Goal: Task Accomplishment & Management: Complete application form

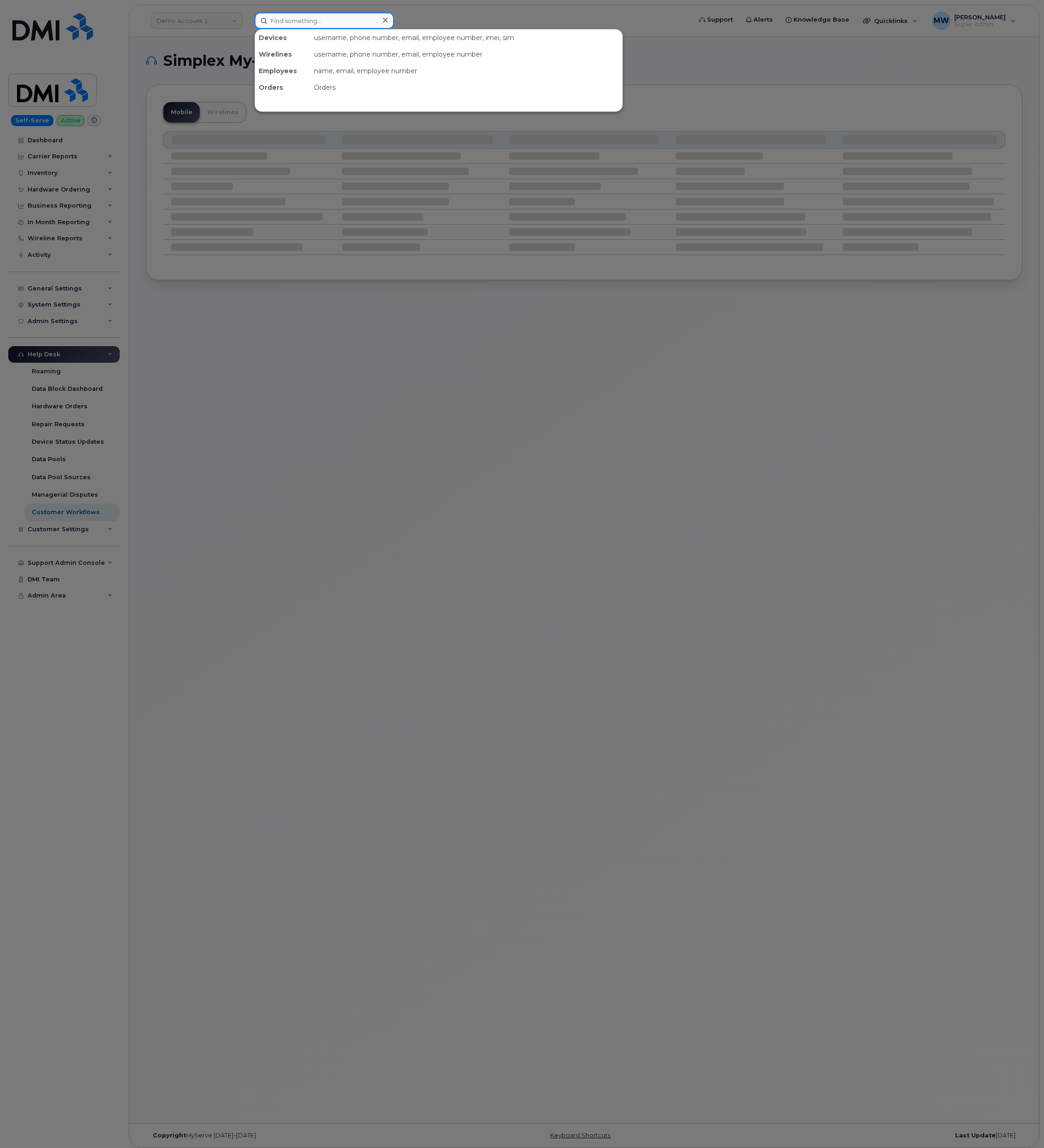
click at [290, 28] on input at bounding box center [324, 20] width 139 height 16
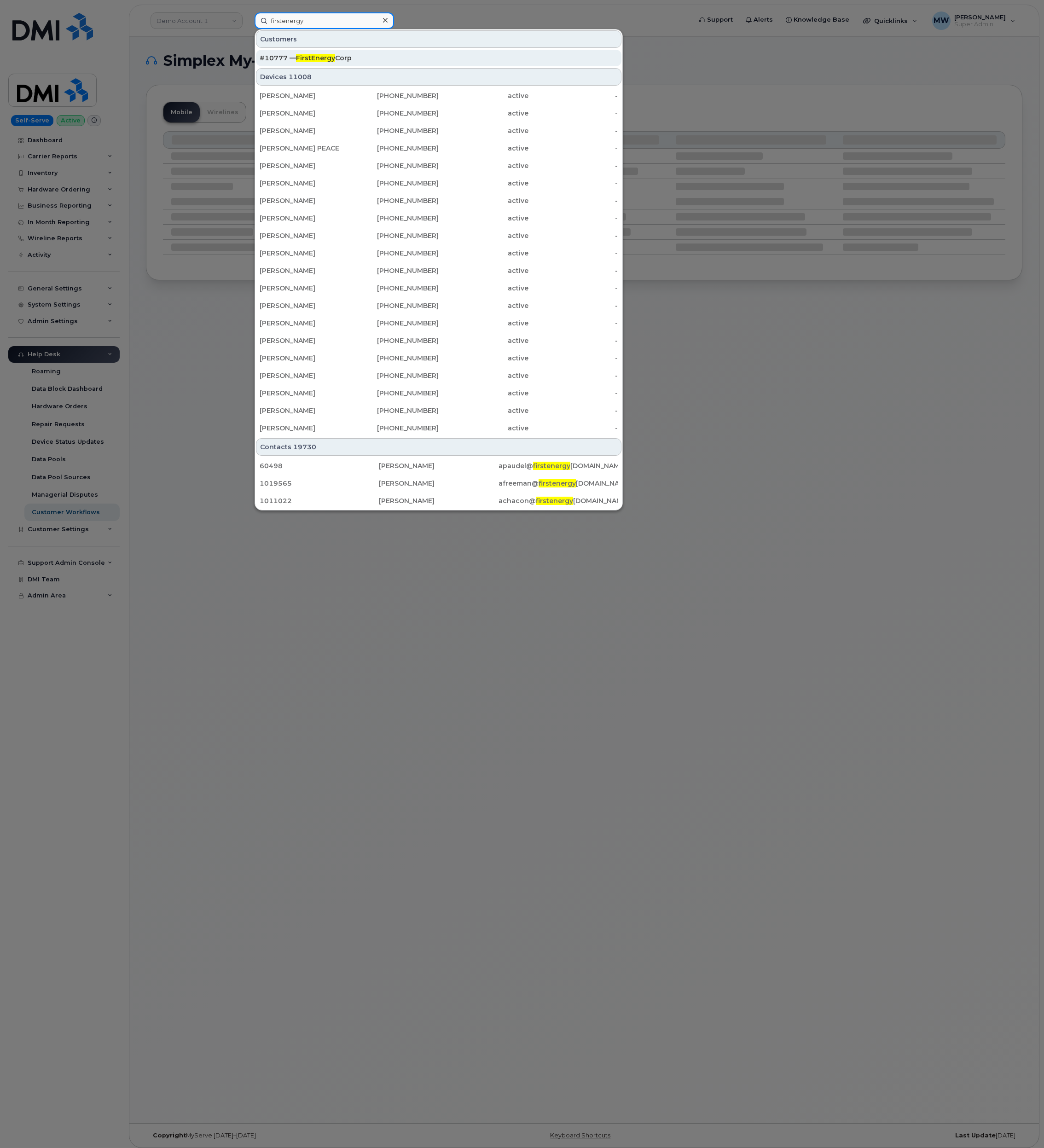
type input "firstenergy"
click at [344, 58] on div "#10777 — FirstEnergy Corp" at bounding box center [438, 58] width 358 height 10
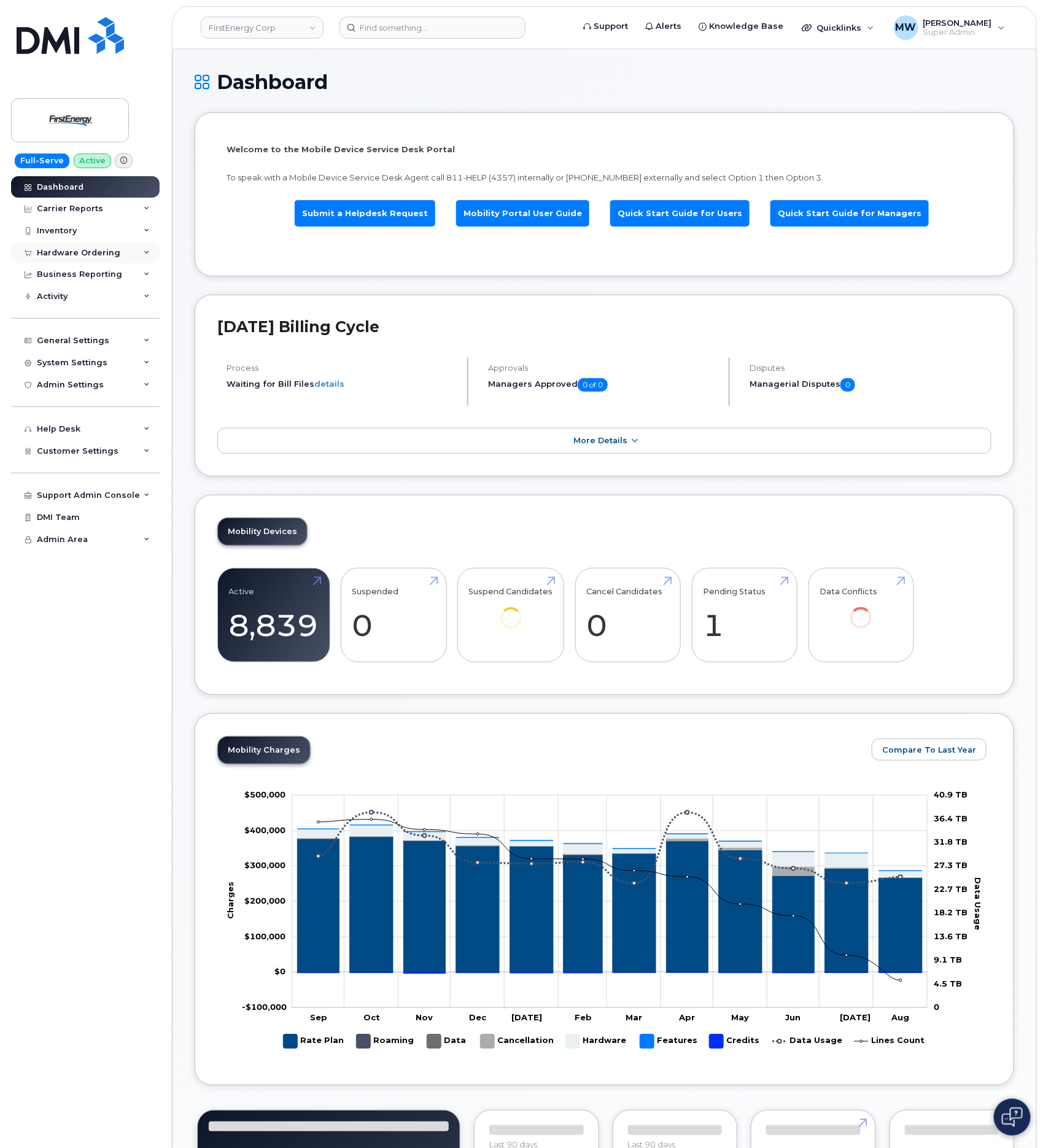
click at [102, 258] on div "Hardware Ordering" at bounding box center [79, 253] width 83 height 10
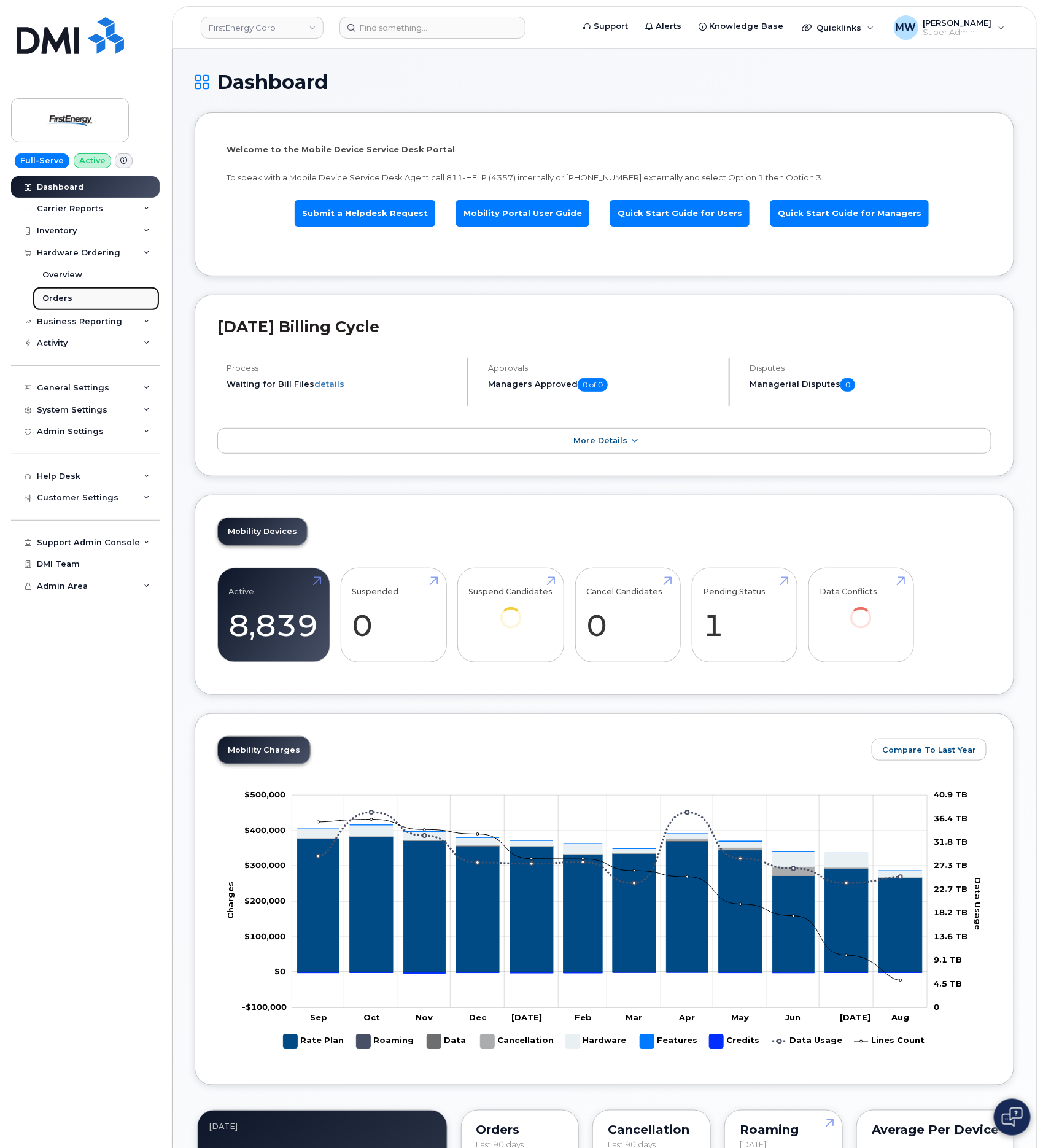
click at [72, 291] on link "Orders" at bounding box center [96, 299] width 127 height 24
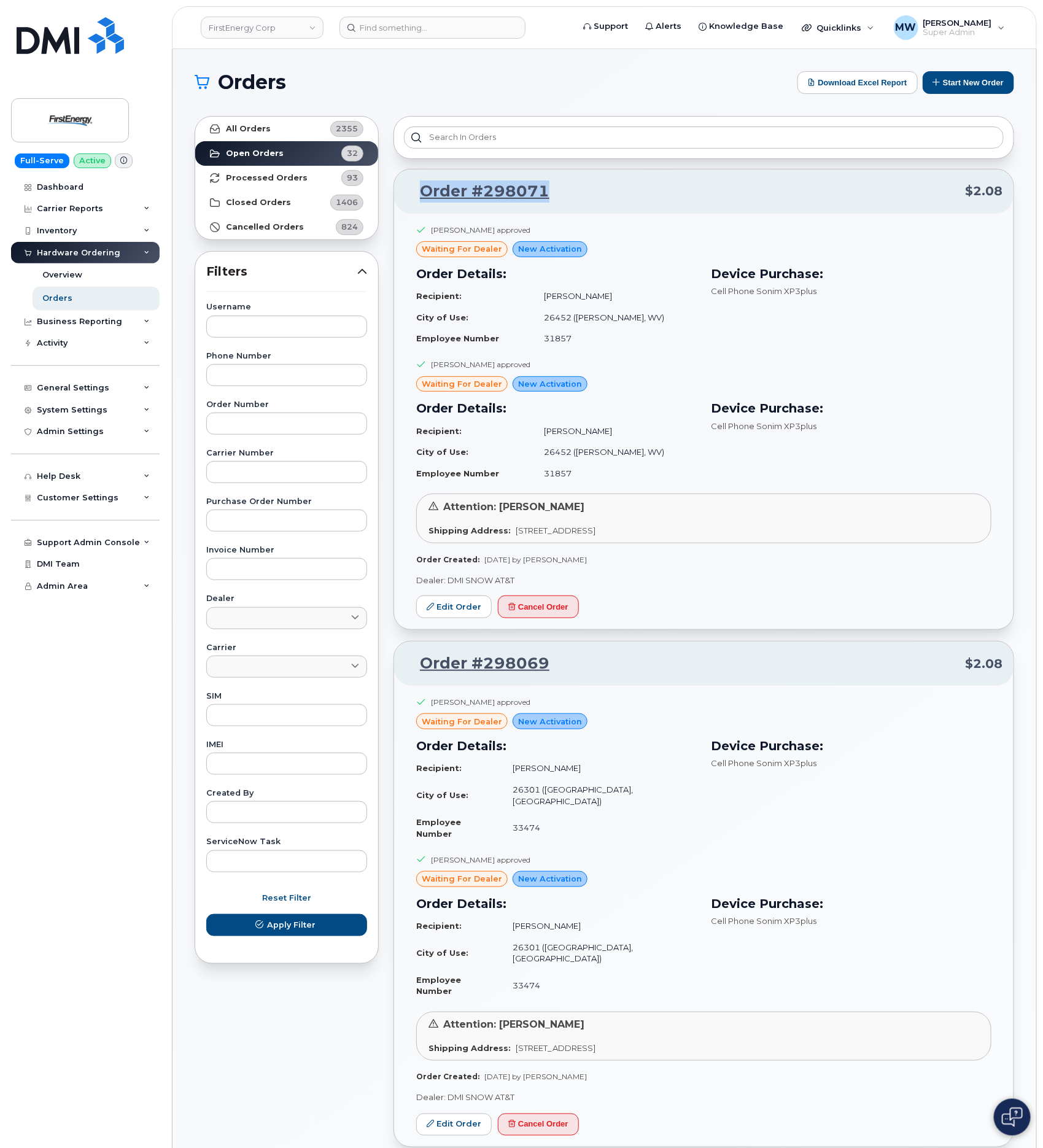
drag, startPoint x: 575, startPoint y: 196, endPoint x: 422, endPoint y: 203, distance: 153.2
click at [422, 203] on p "Order #298071 $2.08" at bounding box center [703, 191] width 598 height 22
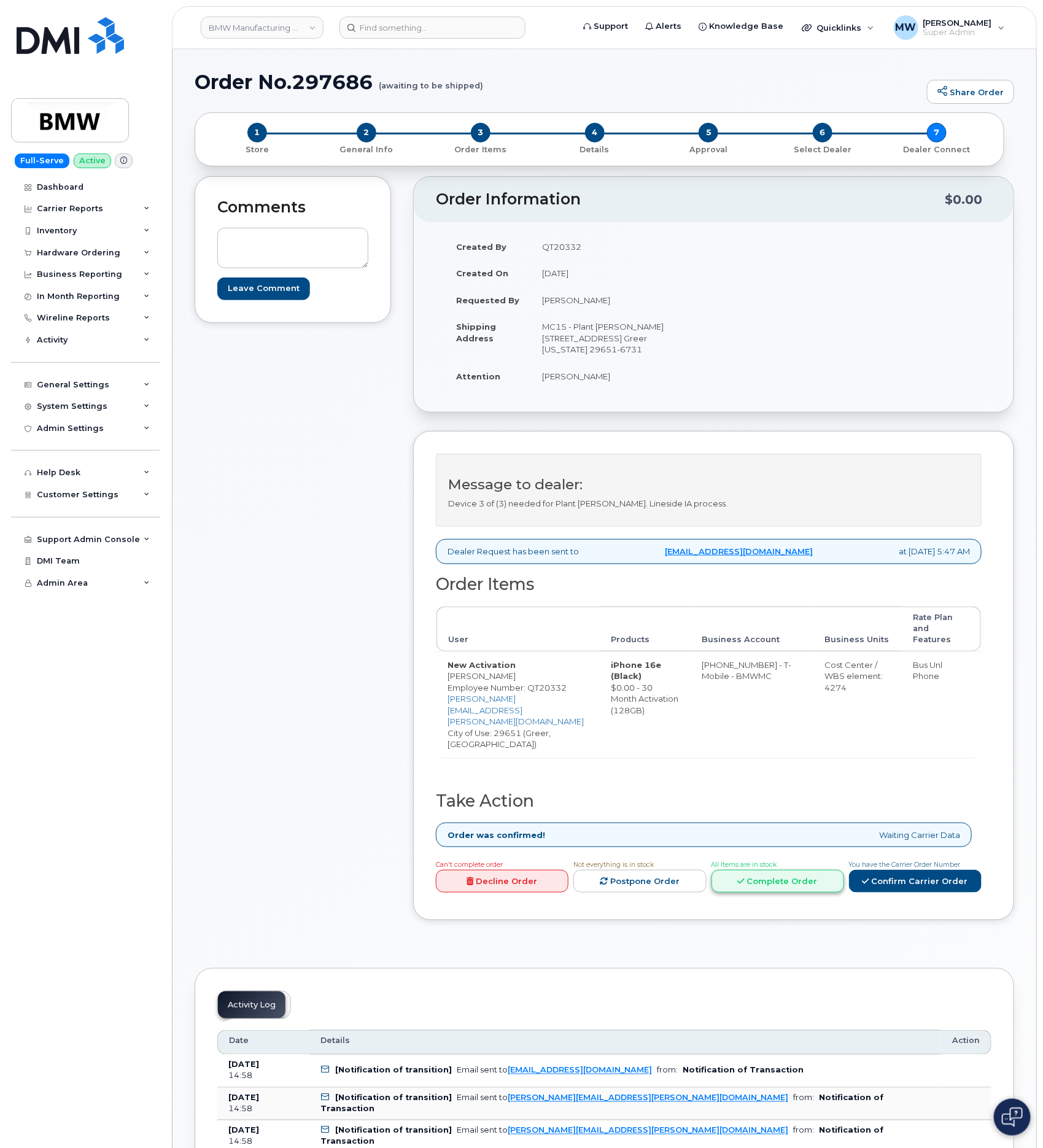
click at [771, 870] on link "Complete Order" at bounding box center [778, 881] width 132 height 23
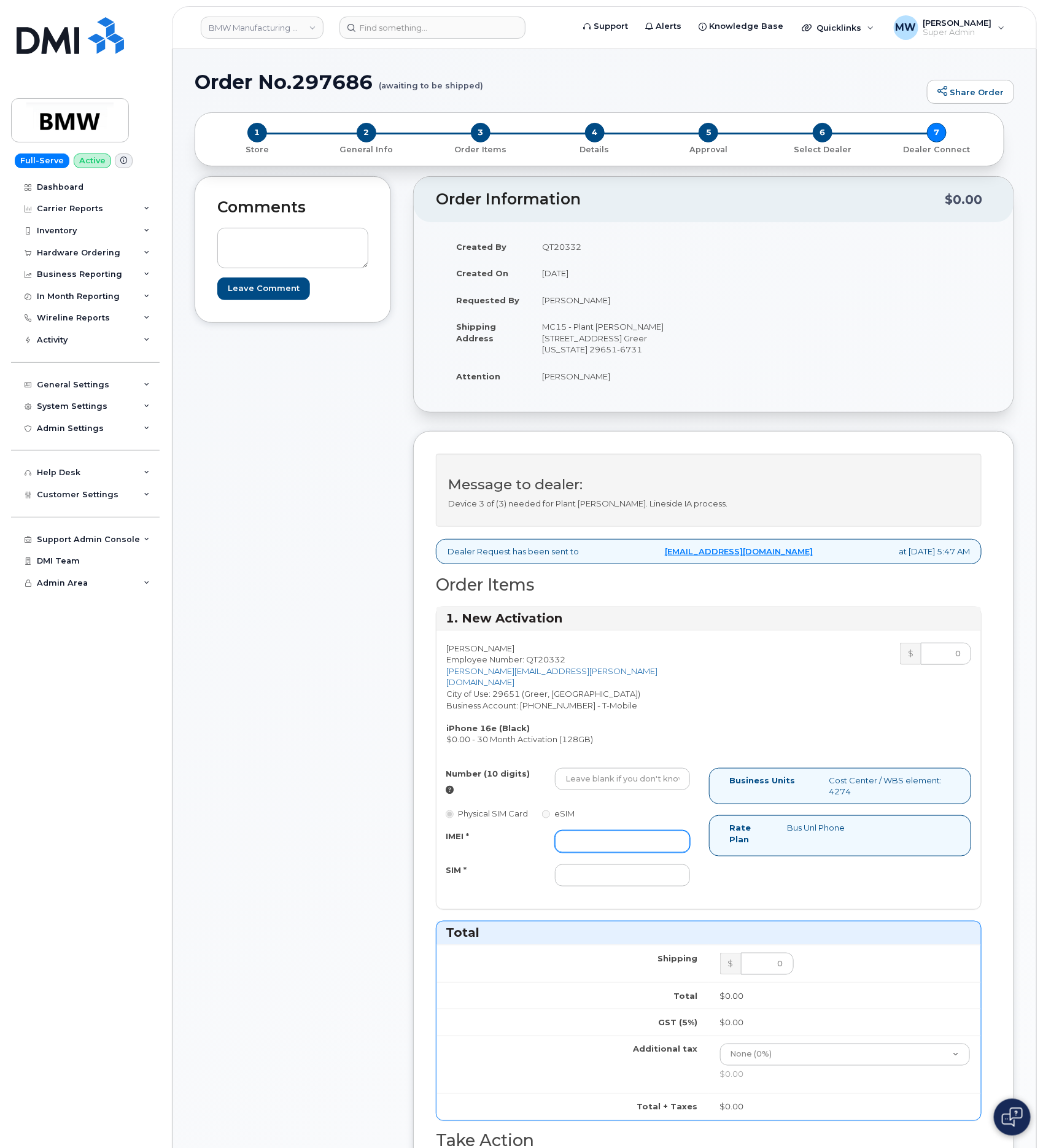
click at [598, 839] on input "IMEI *" at bounding box center [622, 841] width 134 height 22
paste input "354566765089216"
type input "354566765089216"
drag, startPoint x: 665, startPoint y: 880, endPoint x: 534, endPoint y: 851, distance: 134.2
click at [660, 880] on input "SIM *" at bounding box center [622, 875] width 134 height 22
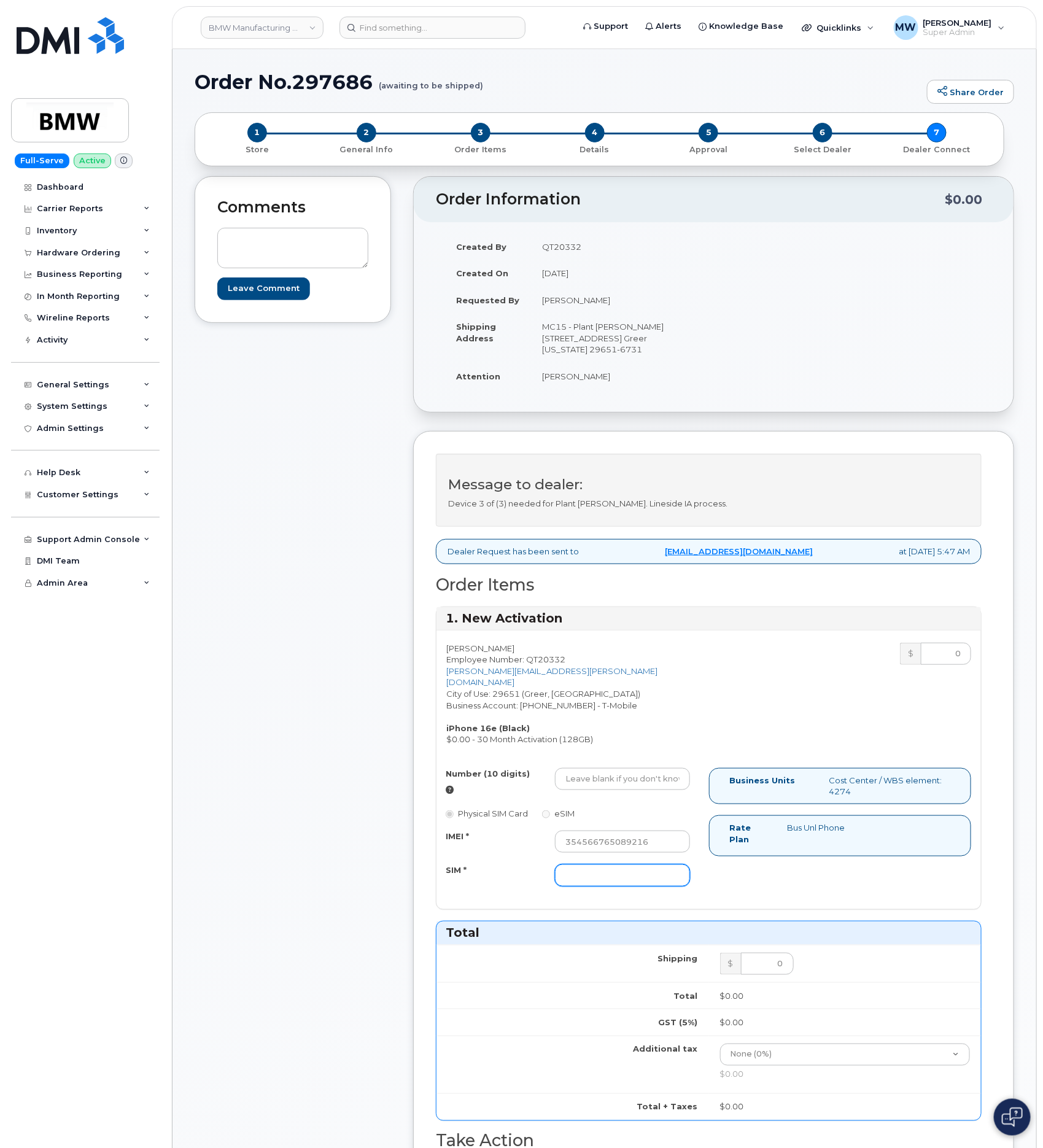
paste input "8901260127720361317"
type input "8901260127720361317"
drag, startPoint x: 605, startPoint y: 778, endPoint x: 588, endPoint y: 780, distance: 17.1
click at [603, 778] on input "Number (10 digits)" at bounding box center [622, 779] width 134 height 22
paste input "864) 748-5625"
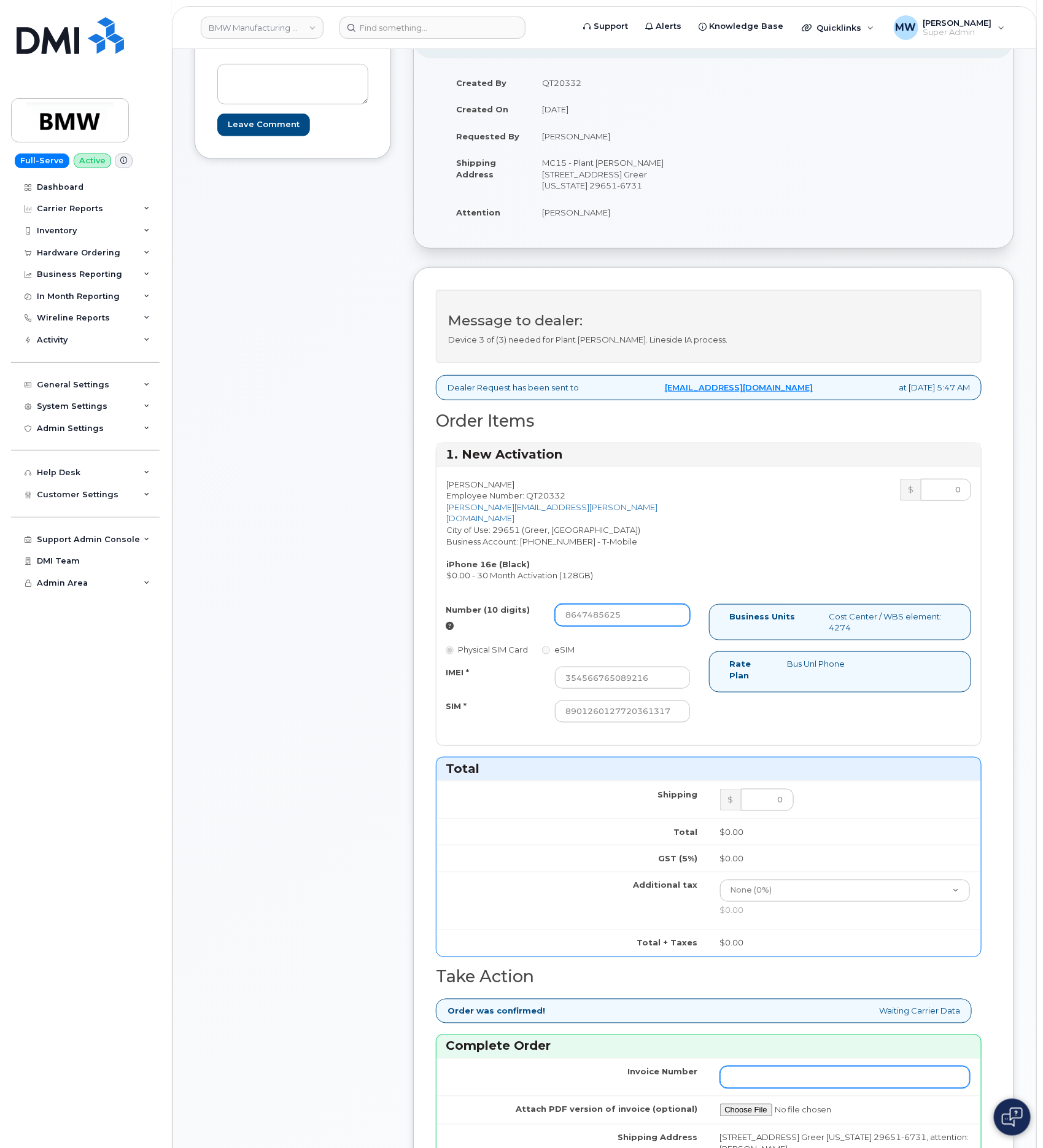
scroll to position [460, 0]
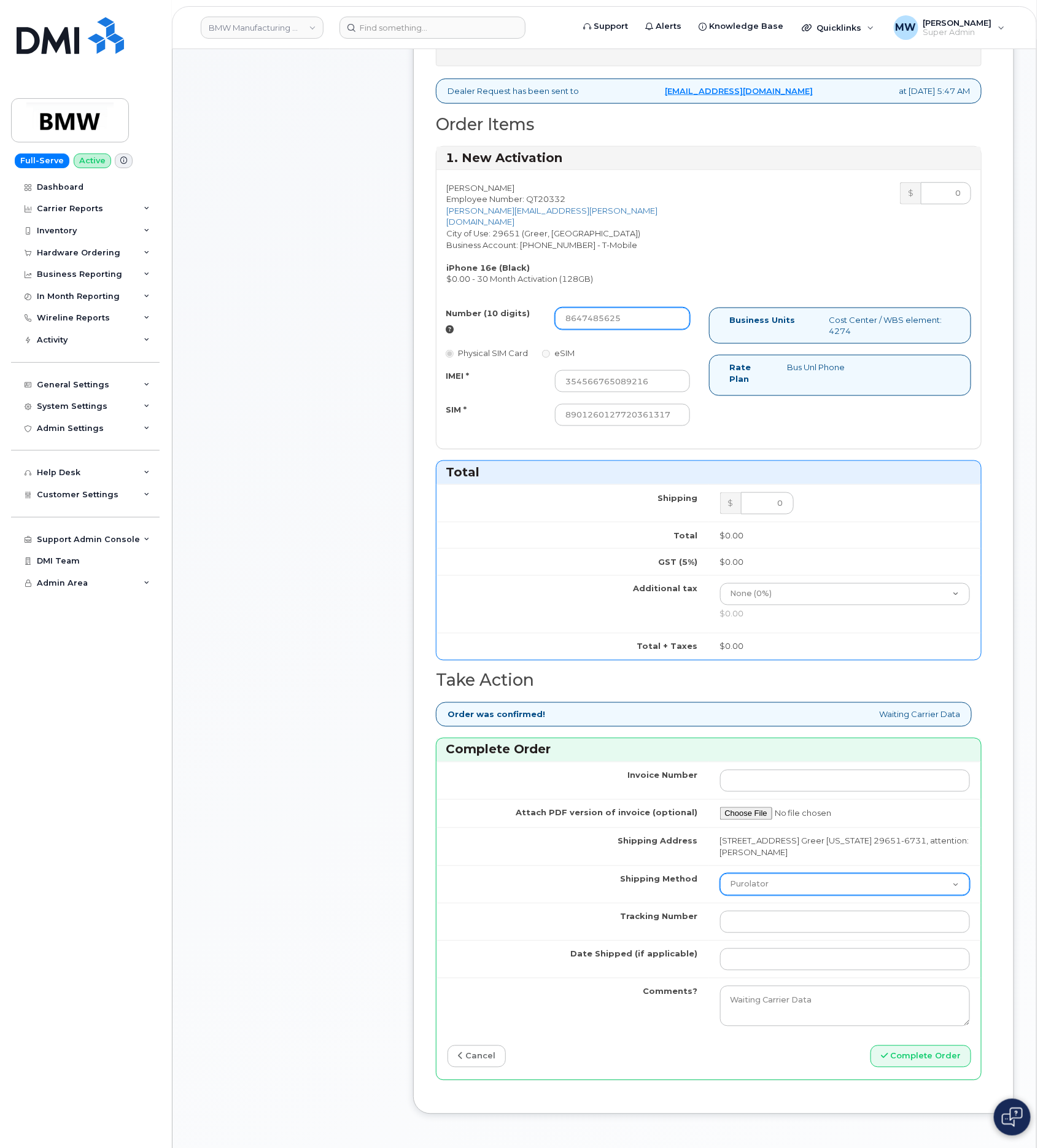
type input "8647485625"
drag, startPoint x: 794, startPoint y: 894, endPoint x: 794, endPoint y: 910, distance: 16.0
click at [794, 895] on select "Purolator UPS FedEx Canada Post Courier Other Drop Off Pick Up" at bounding box center [845, 885] width 251 height 22
select select "UPS"
click at [720, 888] on select "Purolator UPS FedEx Canada Post Courier Other Drop Off Pick Up" at bounding box center [845, 885] width 251 height 22
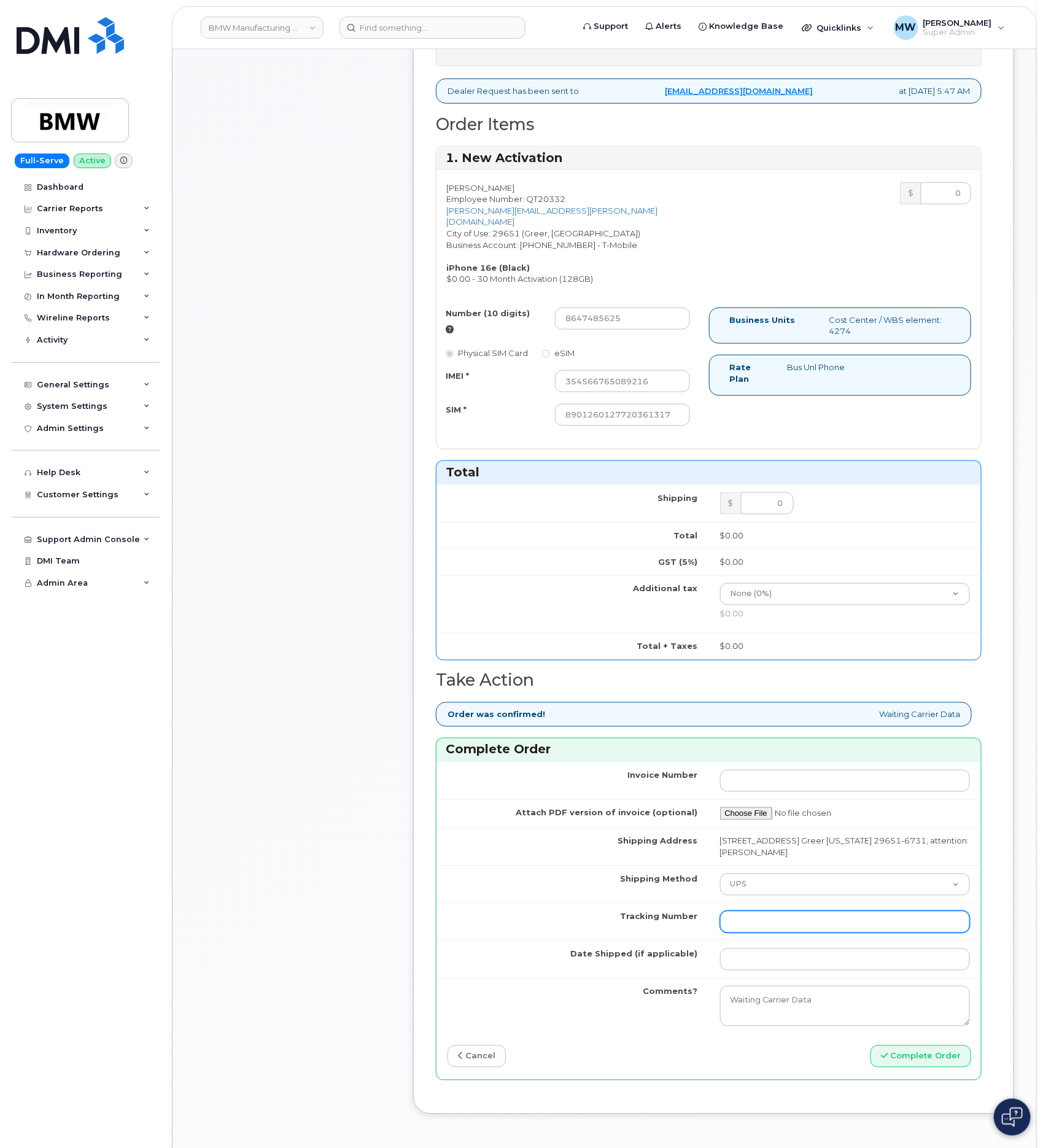
click at [750, 933] on input "Tracking Number" at bounding box center [845, 922] width 251 height 22
paste input "1ZW0Y5862992272965"
type input "1ZW0Y5862992272965"
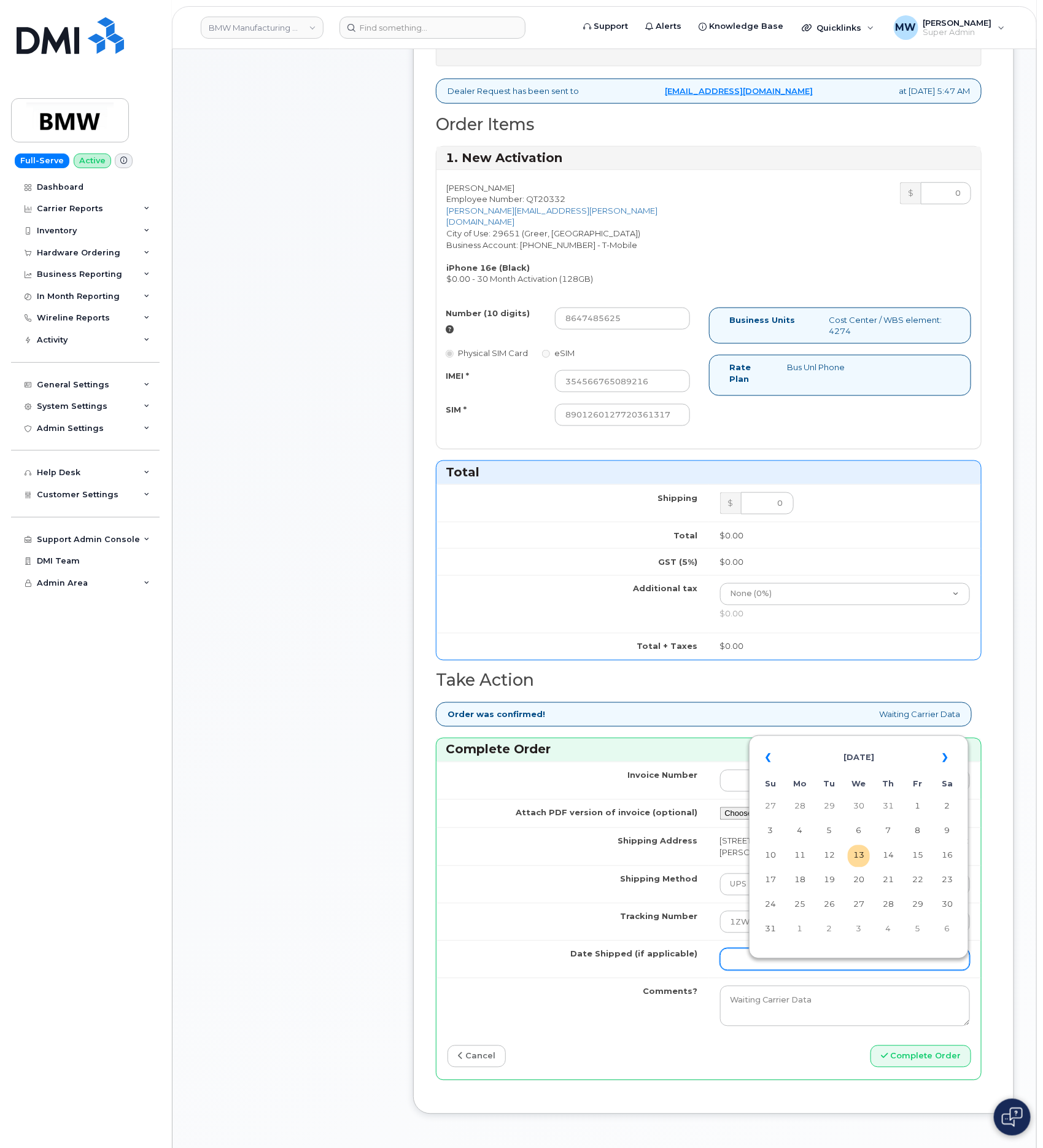
click at [776, 971] on input "Date Shipped (if applicable)" at bounding box center [845, 959] width 251 height 22
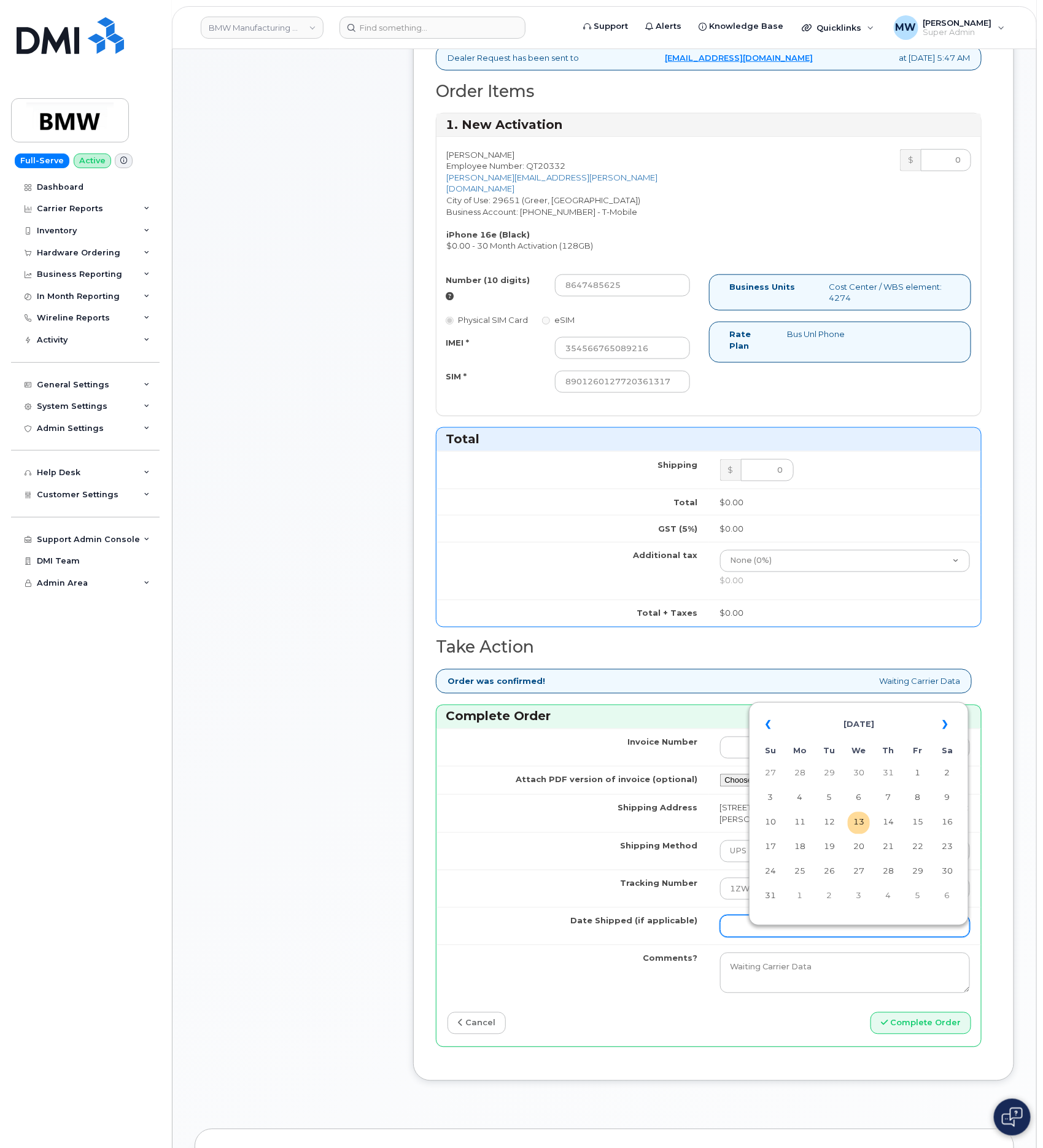
scroll to position [552, 0]
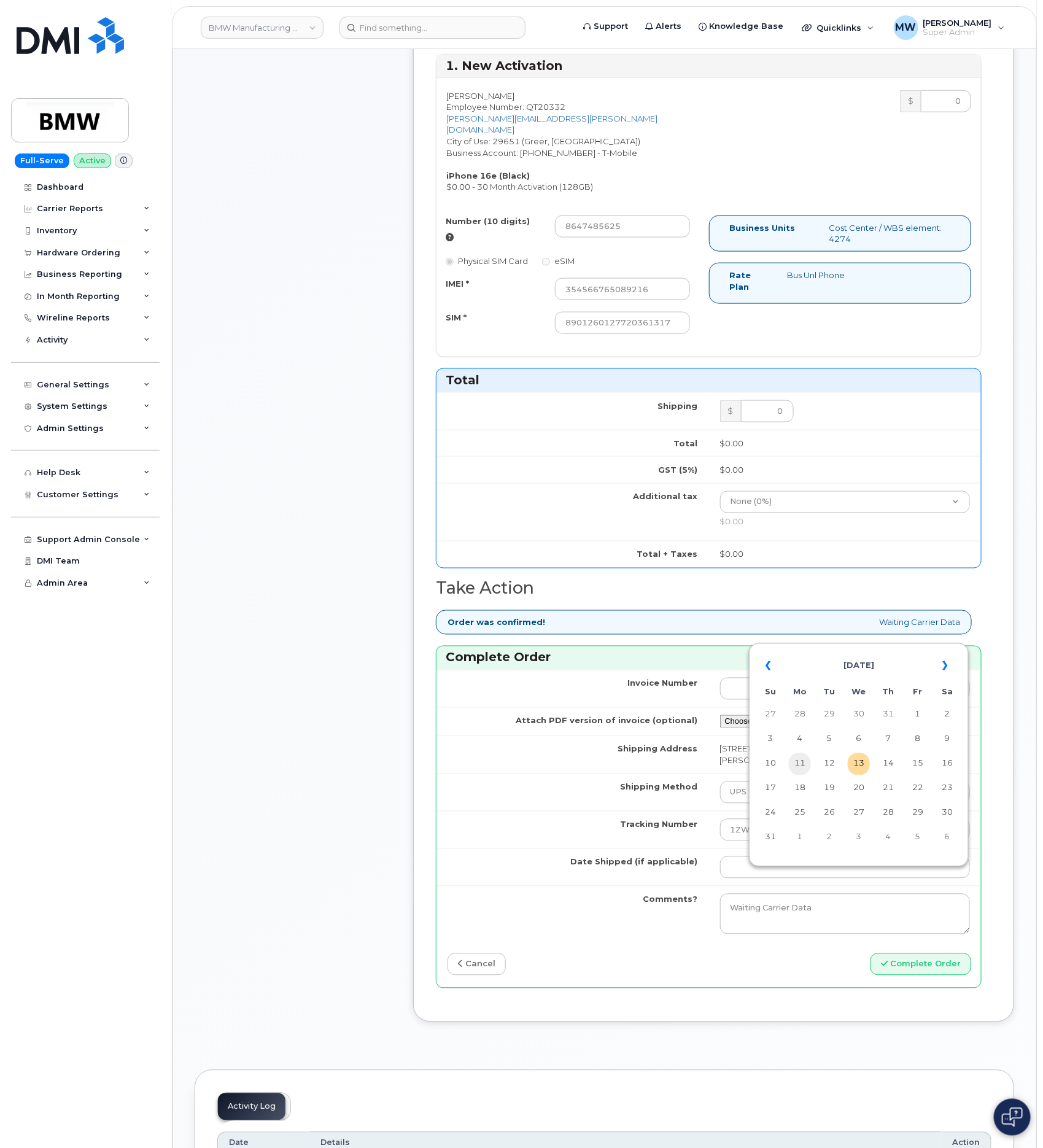
click at [799, 766] on td "11" at bounding box center [799, 764] width 22 height 22
type input "[DATE]"
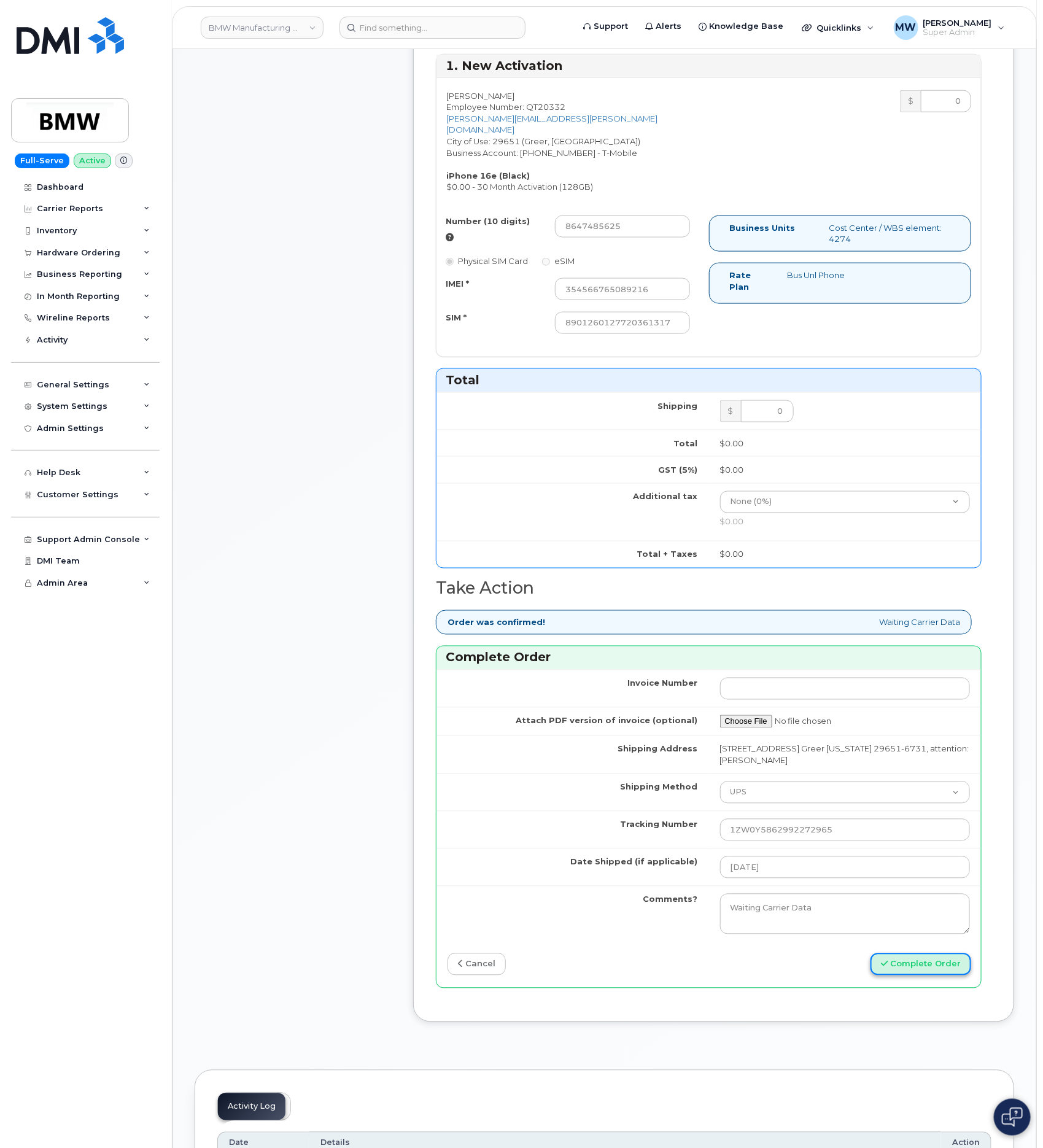
click at [956, 976] on button "Complete Order" at bounding box center [920, 964] width 100 height 23
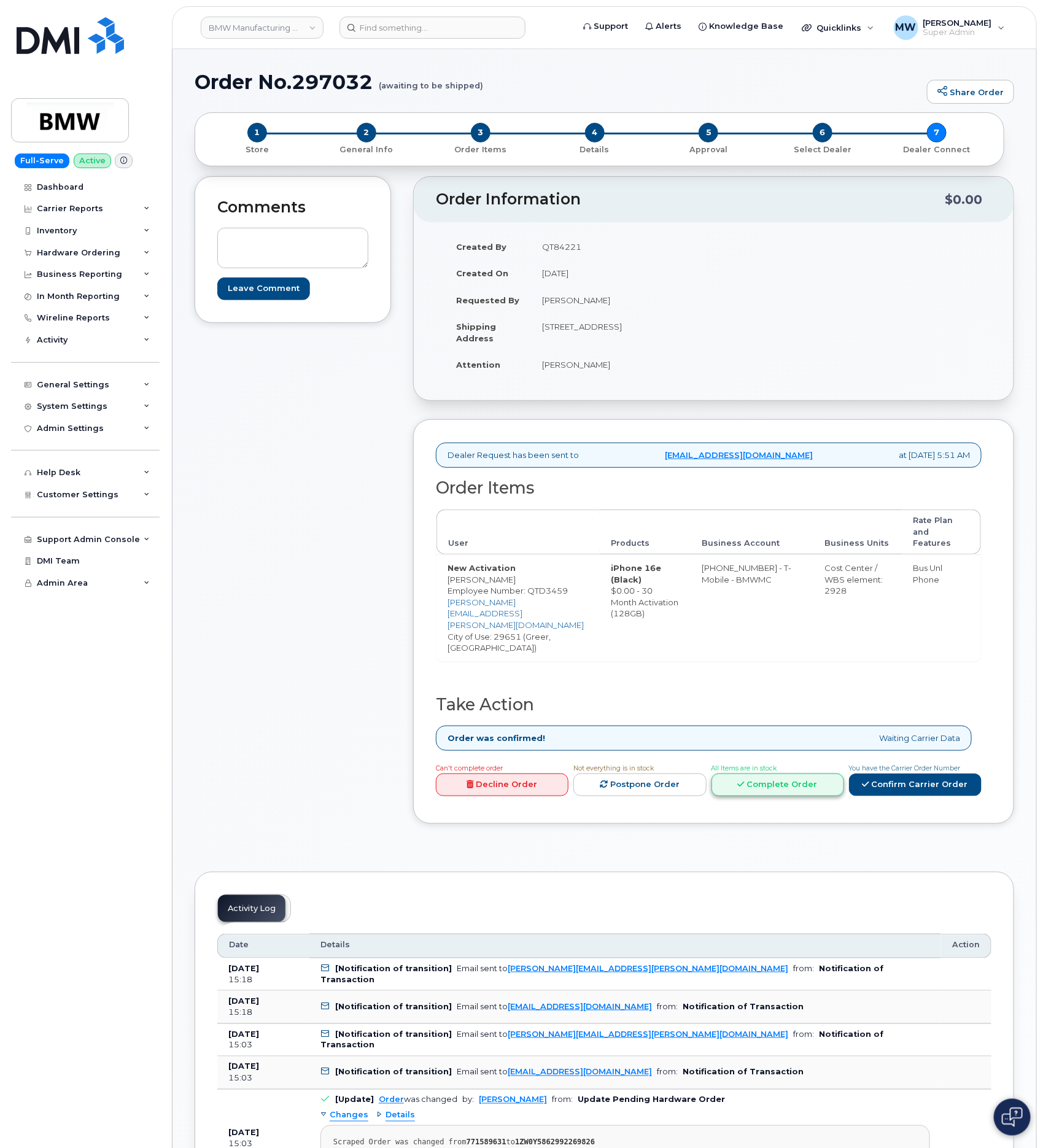
click at [766, 773] on link "Complete Order" at bounding box center [778, 784] width 132 height 23
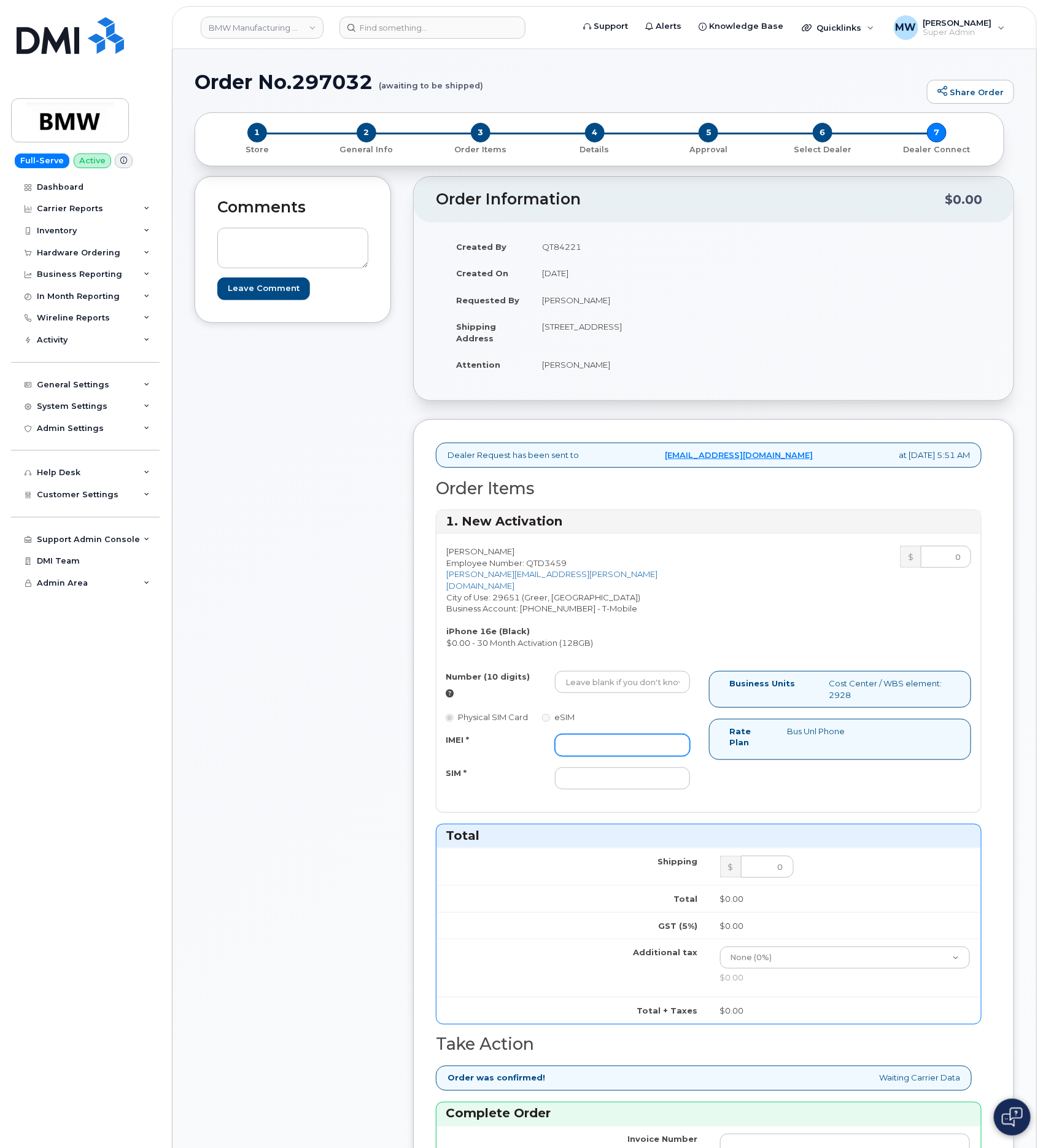
click at [643, 734] on input "IMEI *" at bounding box center [622, 745] width 134 height 22
paste input "354566765284429"
type input "354566765284429"
click at [608, 770] on input "SIM *" at bounding box center [622, 778] width 134 height 22
paste input "8901260124711859565"
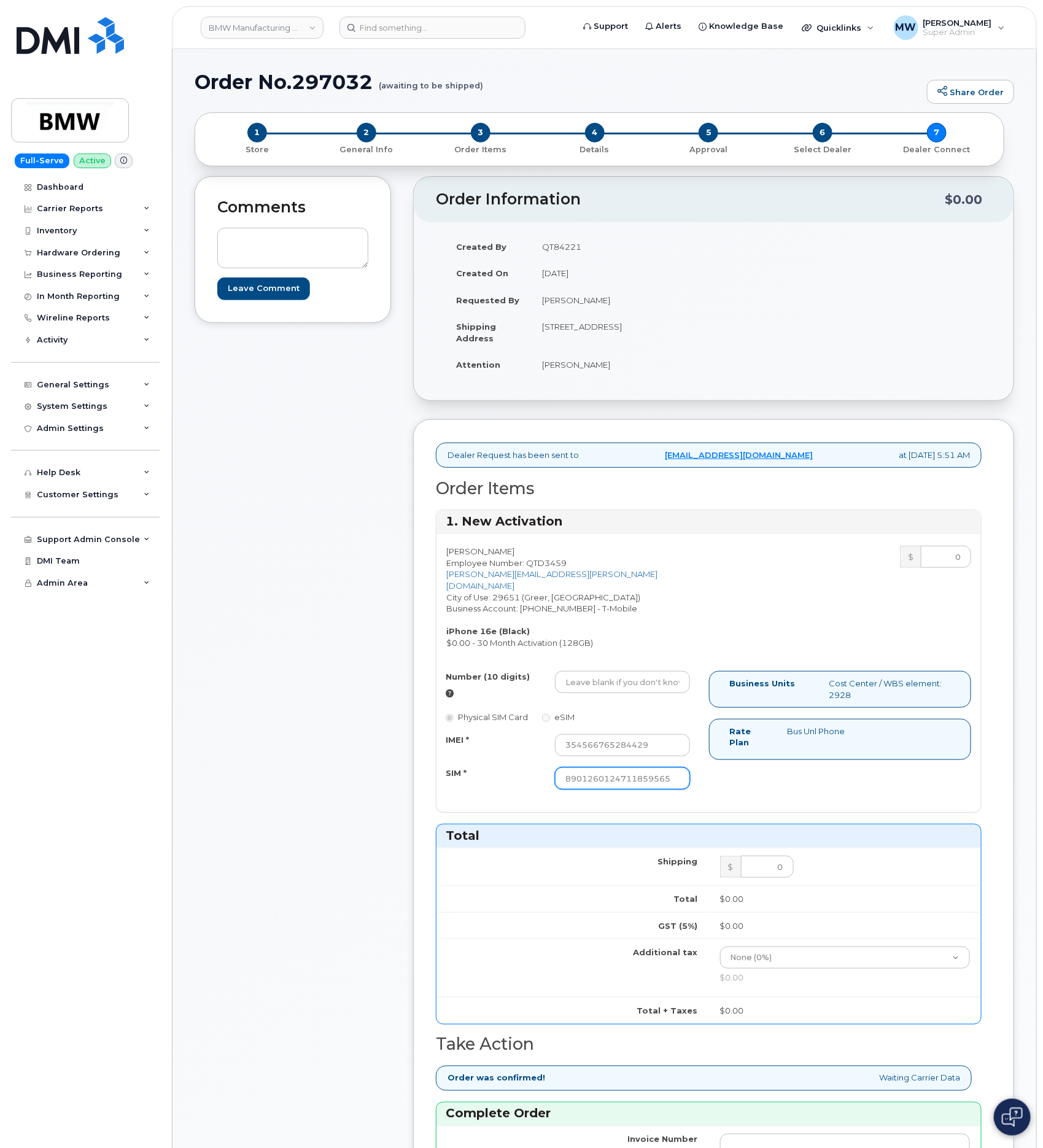
type input "8901260124711859565"
click at [594, 671] on input "Number (10 digits)" at bounding box center [622, 682] width 134 height 22
paste input "864-748-5619"
click at [607, 674] on input "864-748-5619" at bounding box center [622, 682] width 134 height 22
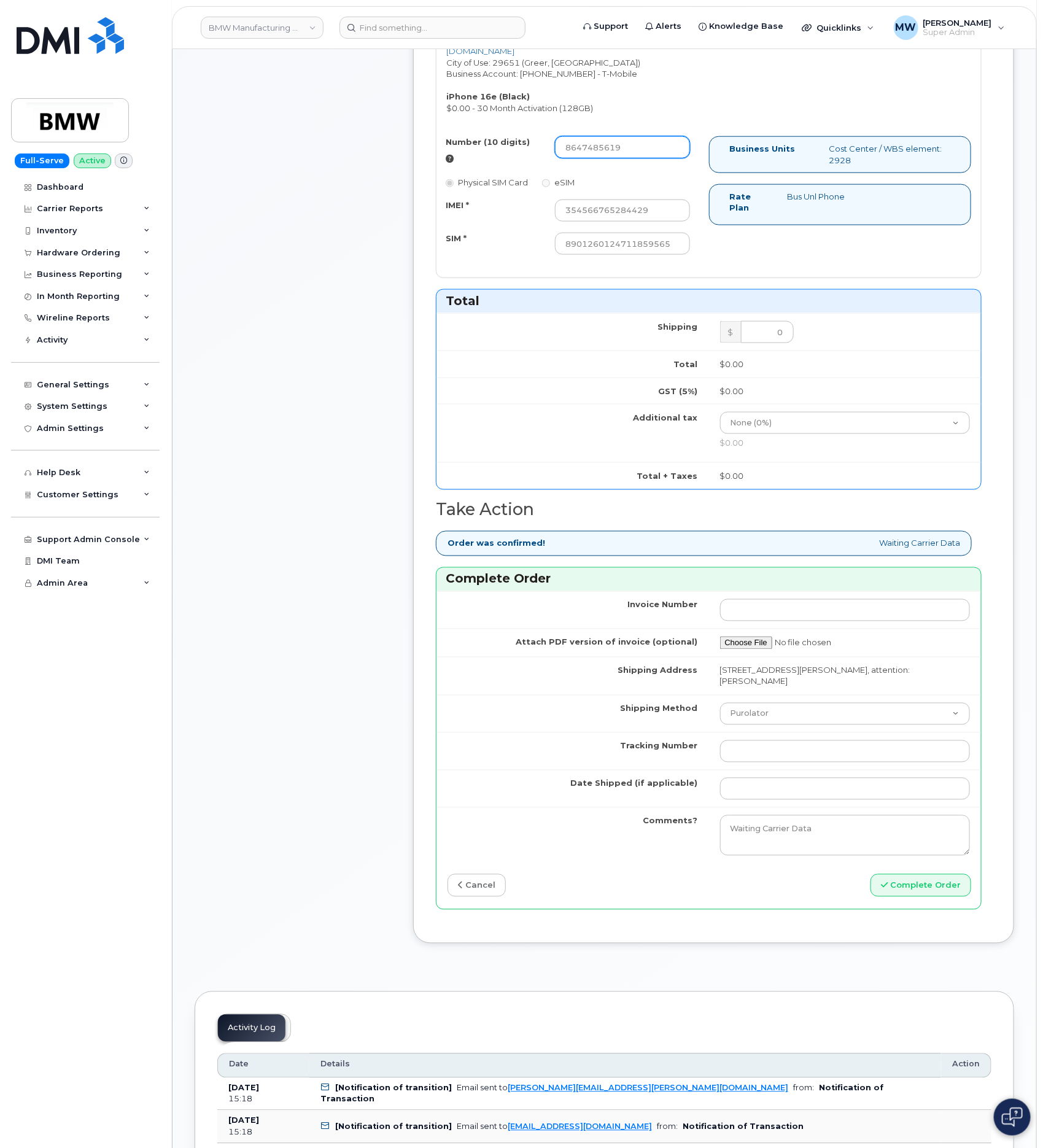
scroll to position [552, 0]
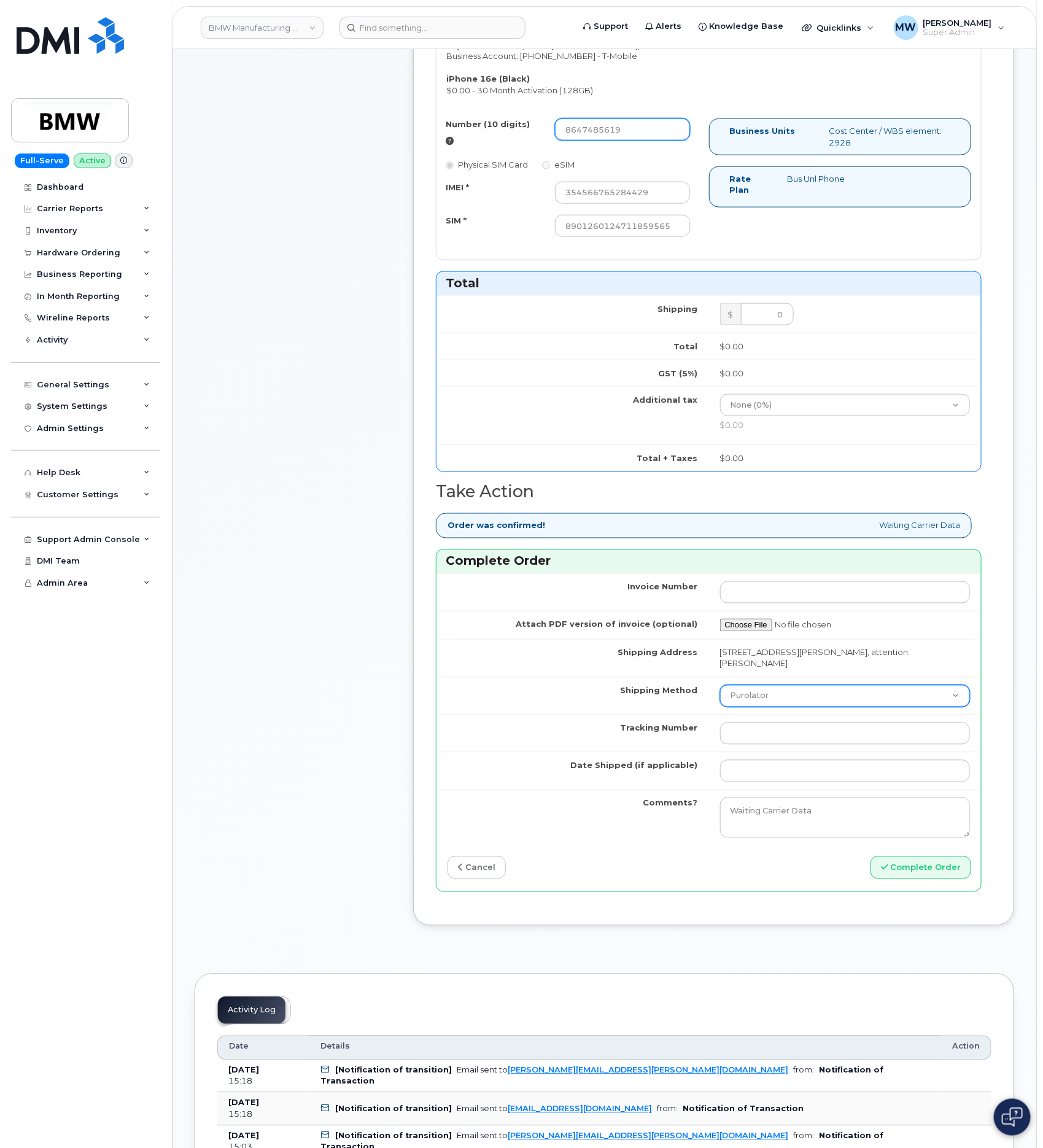
type input "8647485619"
click at [770, 691] on select "Purolator UPS FedEx Canada Post Courier Other Drop Off Pick Up" at bounding box center [845, 696] width 251 height 22
select select "UPS"
click at [720, 685] on select "Purolator UPS FedEx Canada Post Courier Other Drop Off Pick Up" at bounding box center [845, 696] width 251 height 22
click at [790, 732] on input "Tracking Number" at bounding box center [845, 733] width 251 height 22
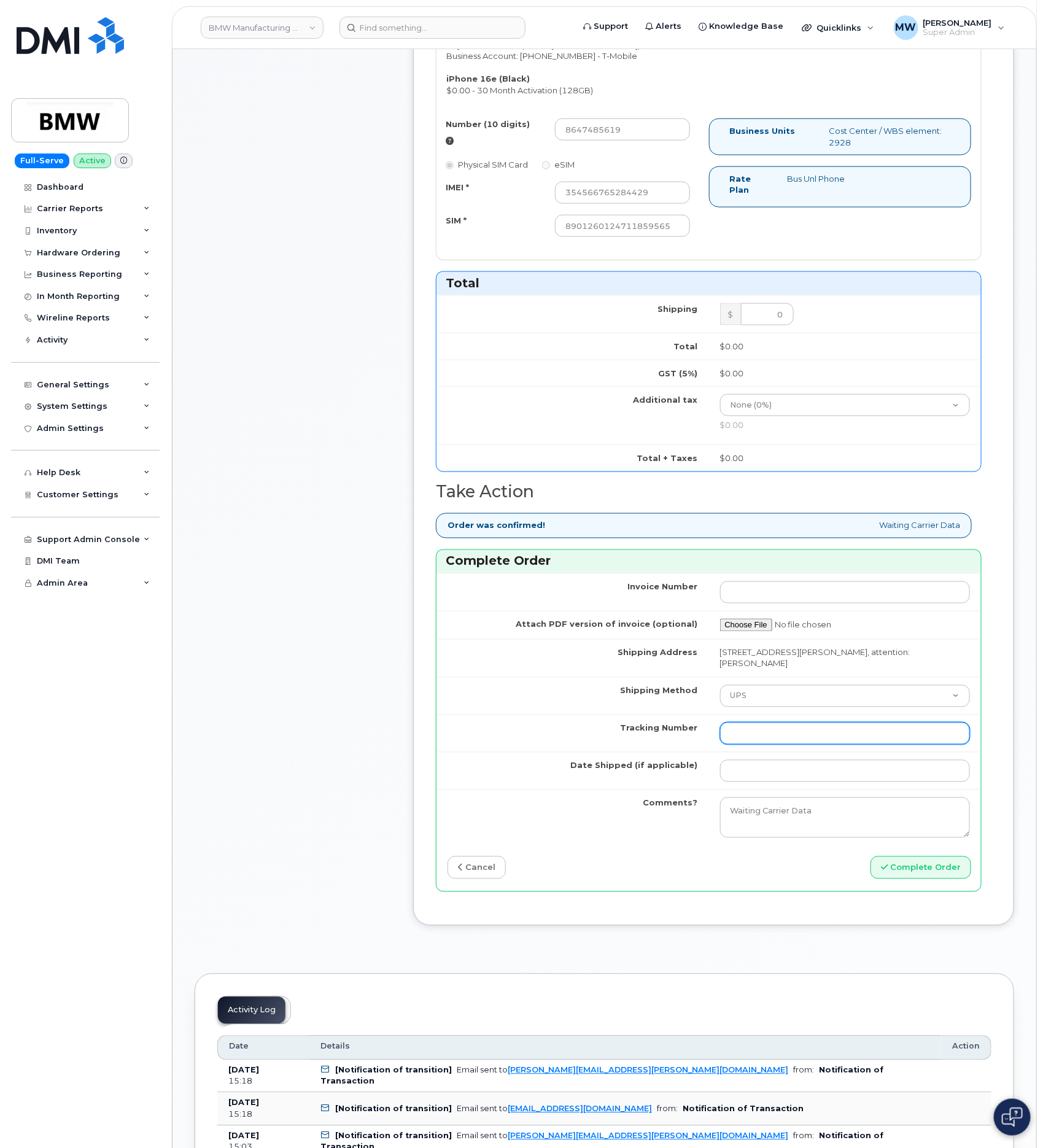
paste input "1ZW0Y5862992269826"
type input "1ZW0Y5862992269826"
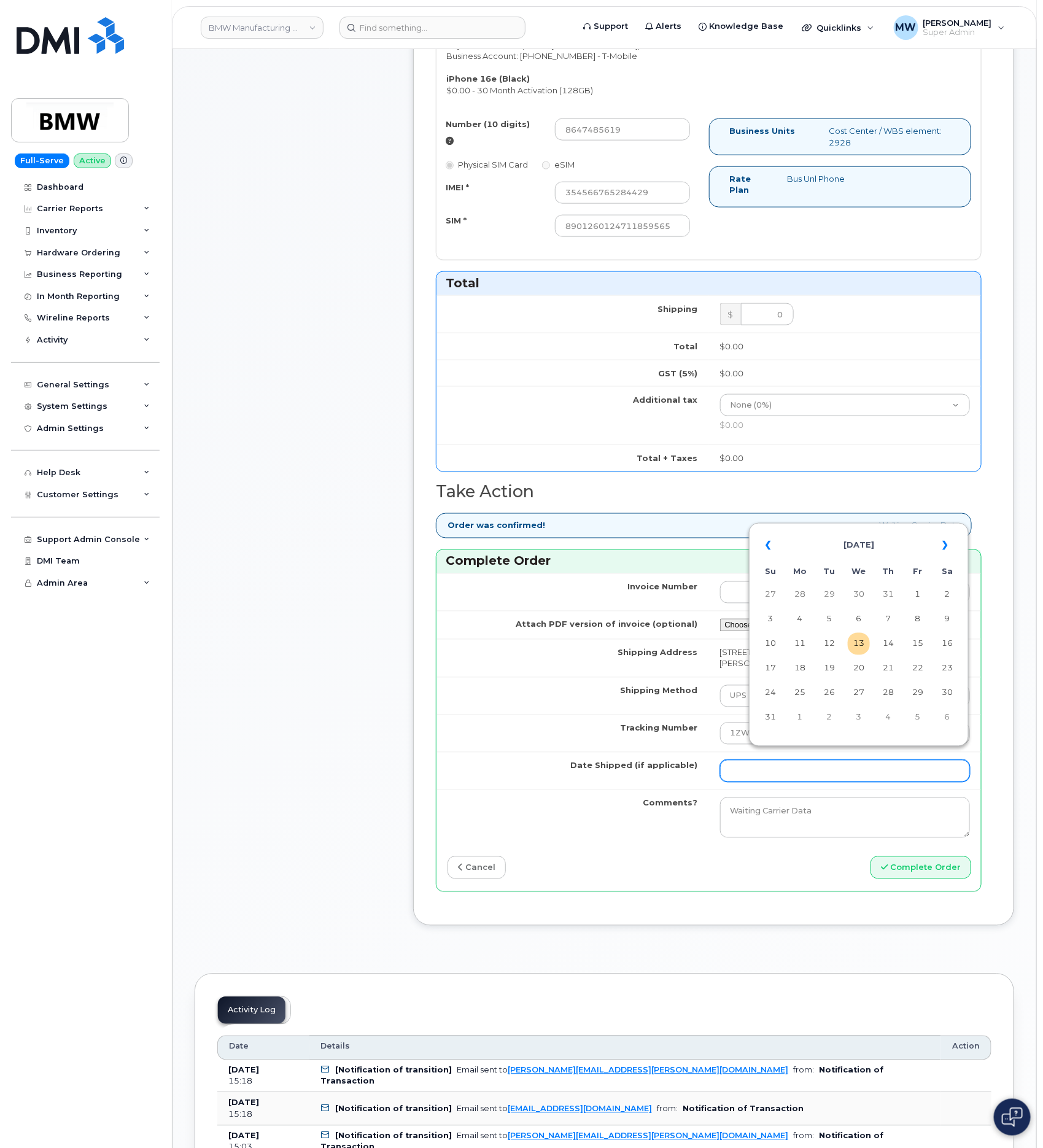
click at [772, 764] on input "Date Shipped (if applicable)" at bounding box center [845, 770] width 251 height 22
click at [807, 641] on td "11" at bounding box center [799, 644] width 22 height 22
type input "2025-08-11"
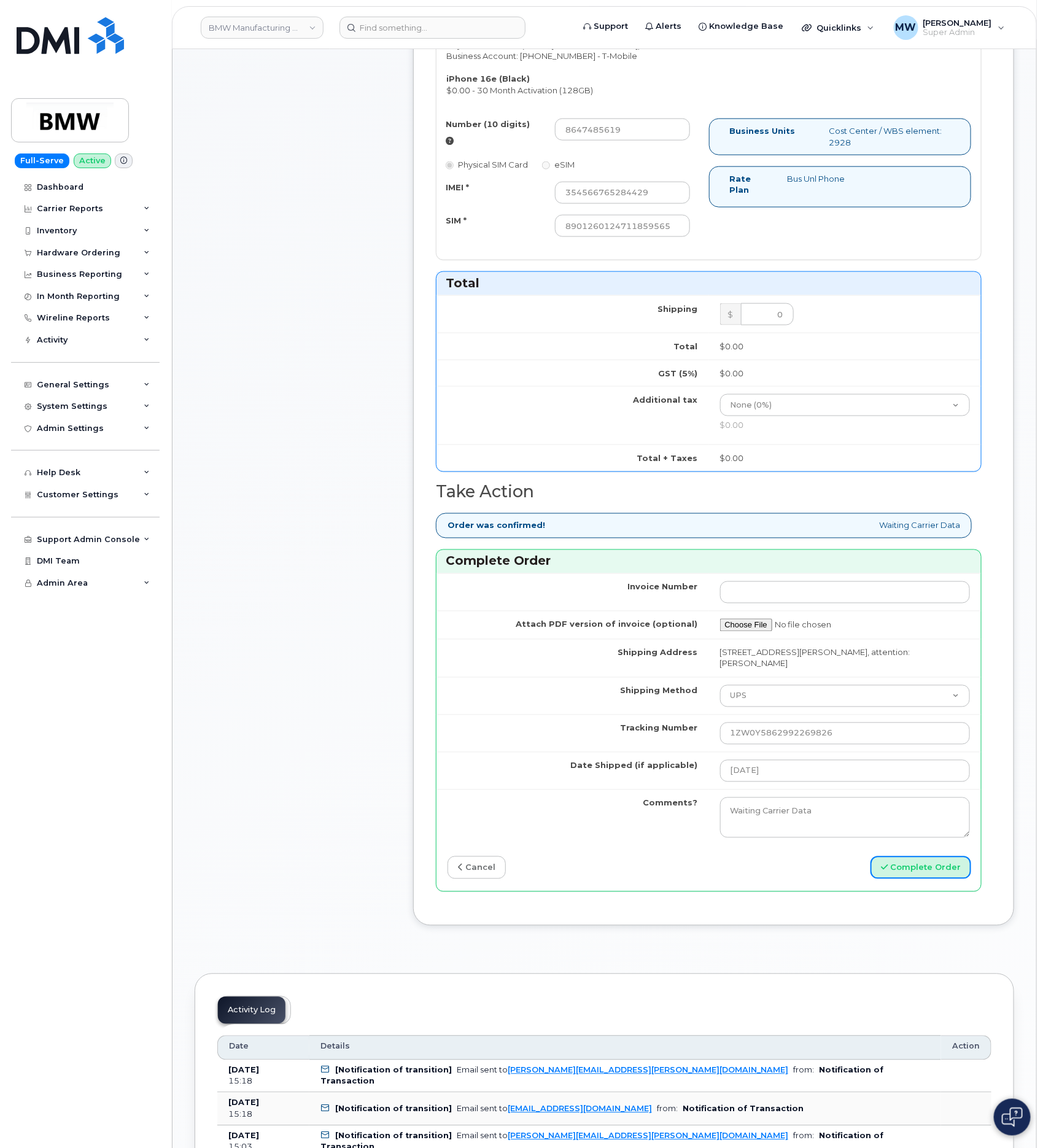
click at [943, 870] on button "Complete Order" at bounding box center [920, 867] width 100 height 23
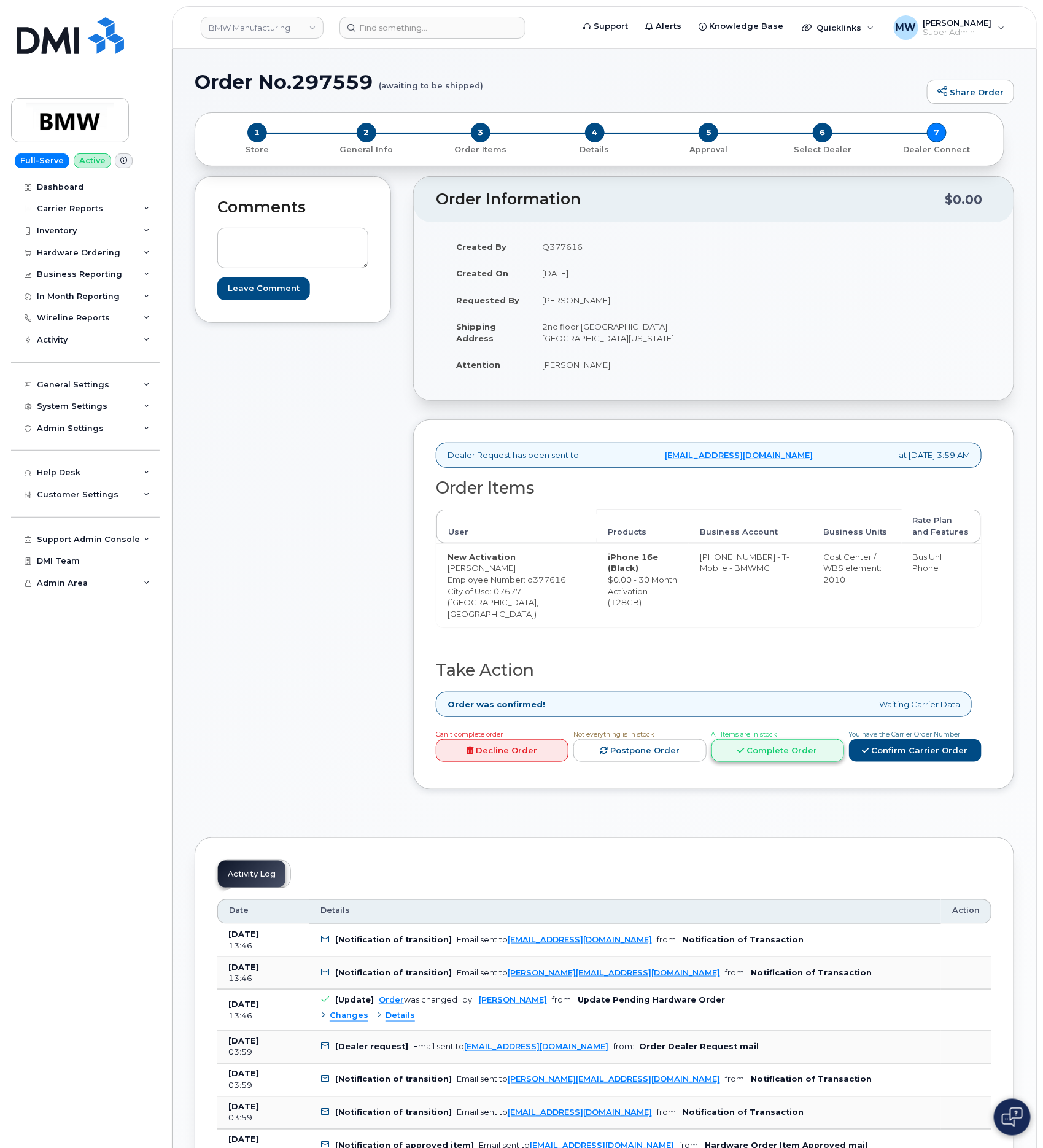
click at [811, 761] on link "Complete Order" at bounding box center [778, 750] width 132 height 23
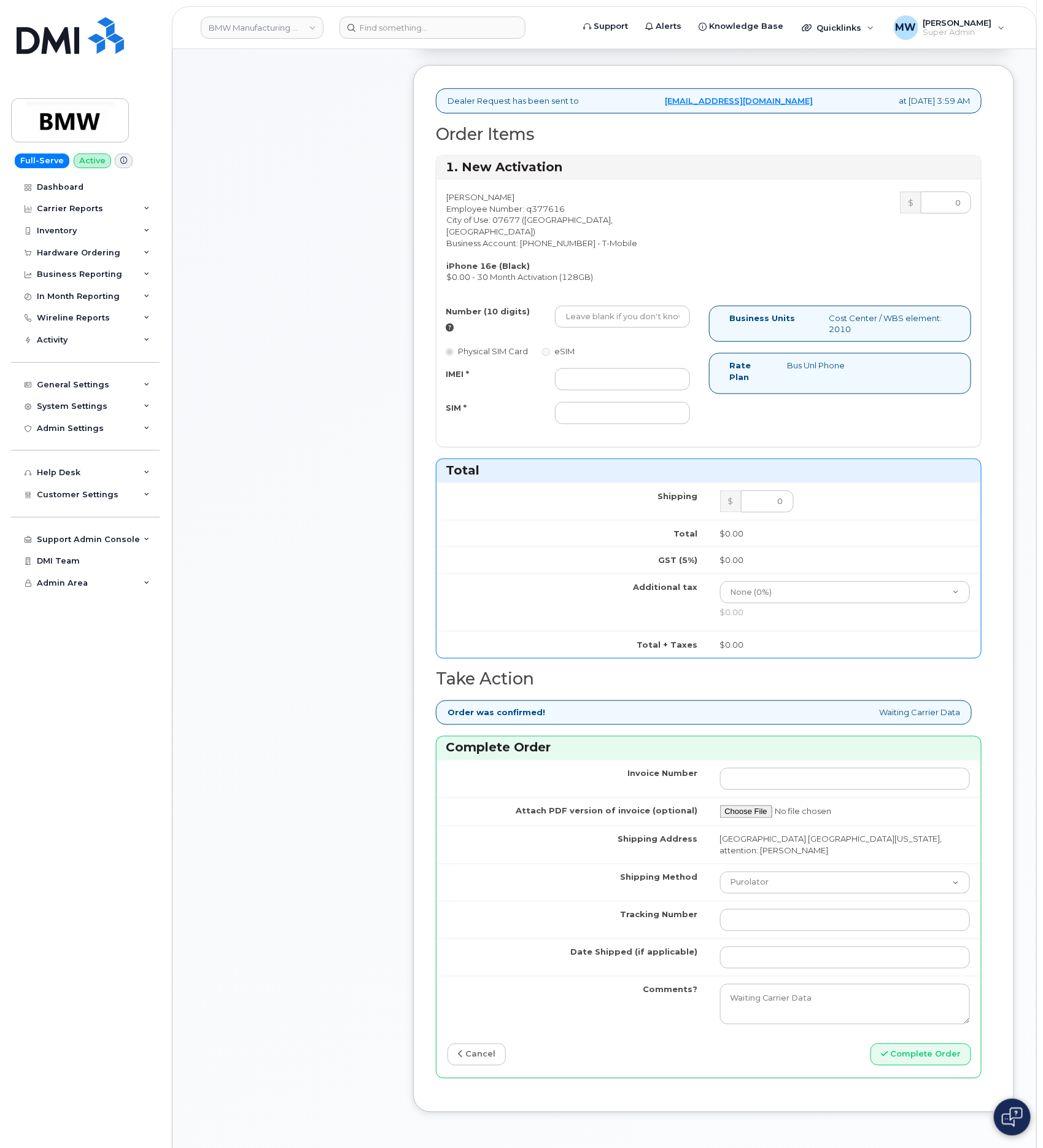
scroll to position [368, 0]
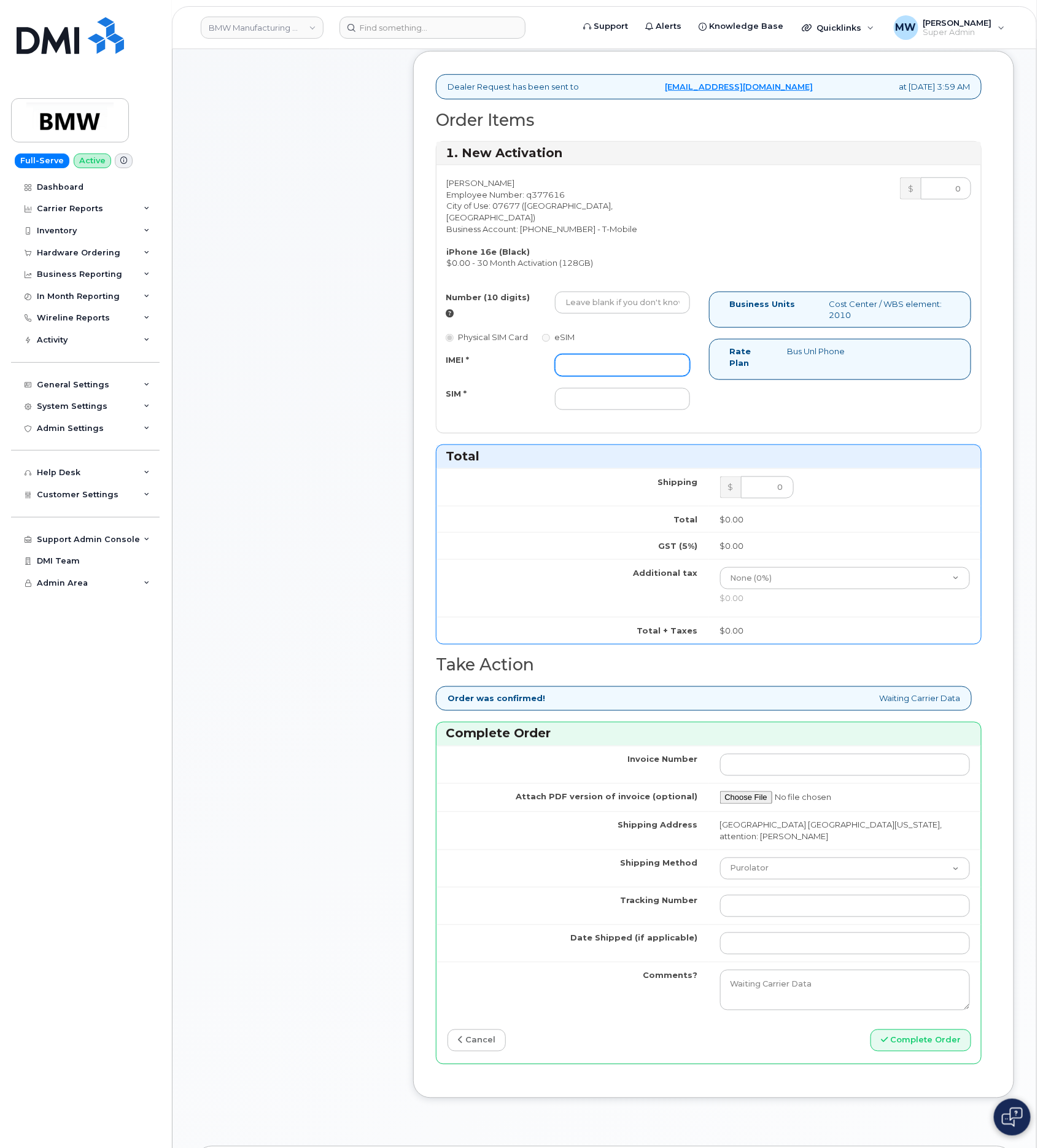
drag, startPoint x: 609, startPoint y: 365, endPoint x: 609, endPoint y: 375, distance: 10.0
click at [609, 365] on input "IMEI *" at bounding box center [622, 365] width 134 height 22
paste input "354566765004264"
type input "354566765004264"
click at [648, 393] on input "SIM *" at bounding box center [622, 398] width 134 height 22
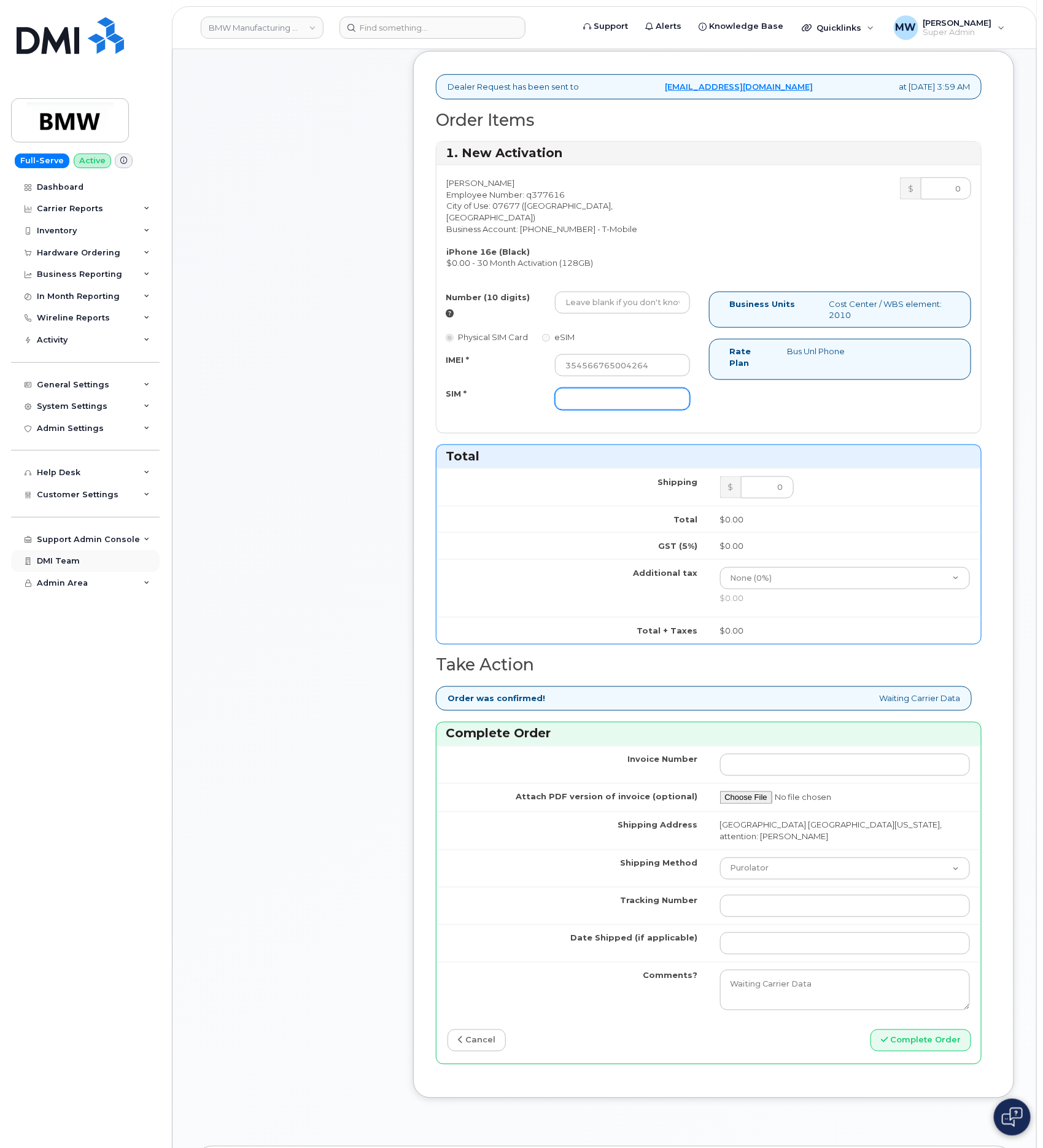
paste input "8901260124726968146"
type input "8901260124726968146"
click at [810, 875] on select "Purolator UPS FedEx Canada Post Courier Other Drop Off Pick Up" at bounding box center [845, 868] width 251 height 22
select select "UPS"
click at [720, 860] on select "Purolator UPS FedEx Canada Post Courier Other Drop Off Pick Up" at bounding box center [845, 868] width 251 height 22
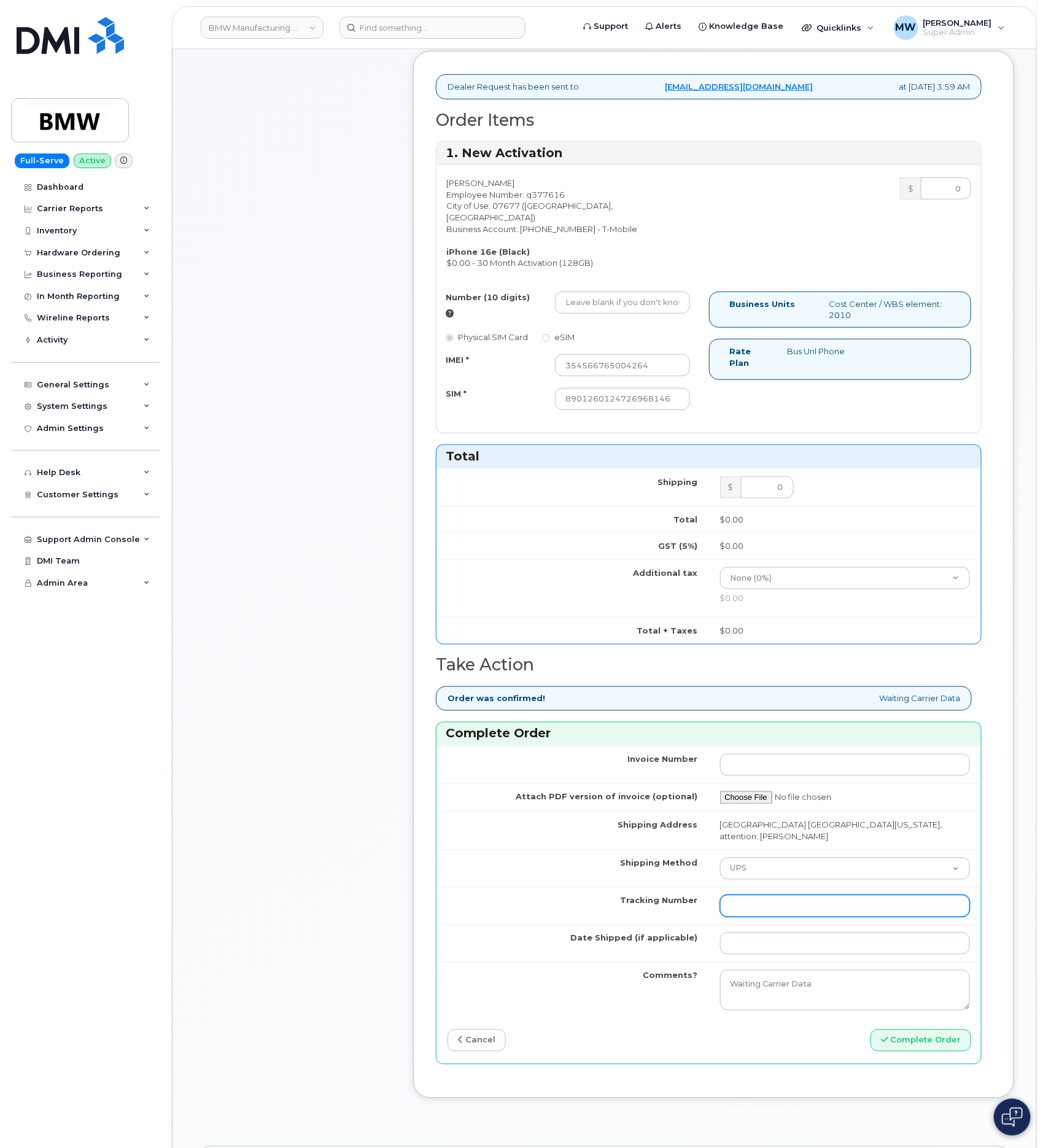
click at [767, 914] on input "Tracking Number" at bounding box center [845, 905] width 251 height 22
paste input "1ZW0Y5862992273946"
type input "1ZW0Y5862992273946"
click at [777, 942] on input "Date Shipped (if applicable)" at bounding box center [845, 943] width 251 height 22
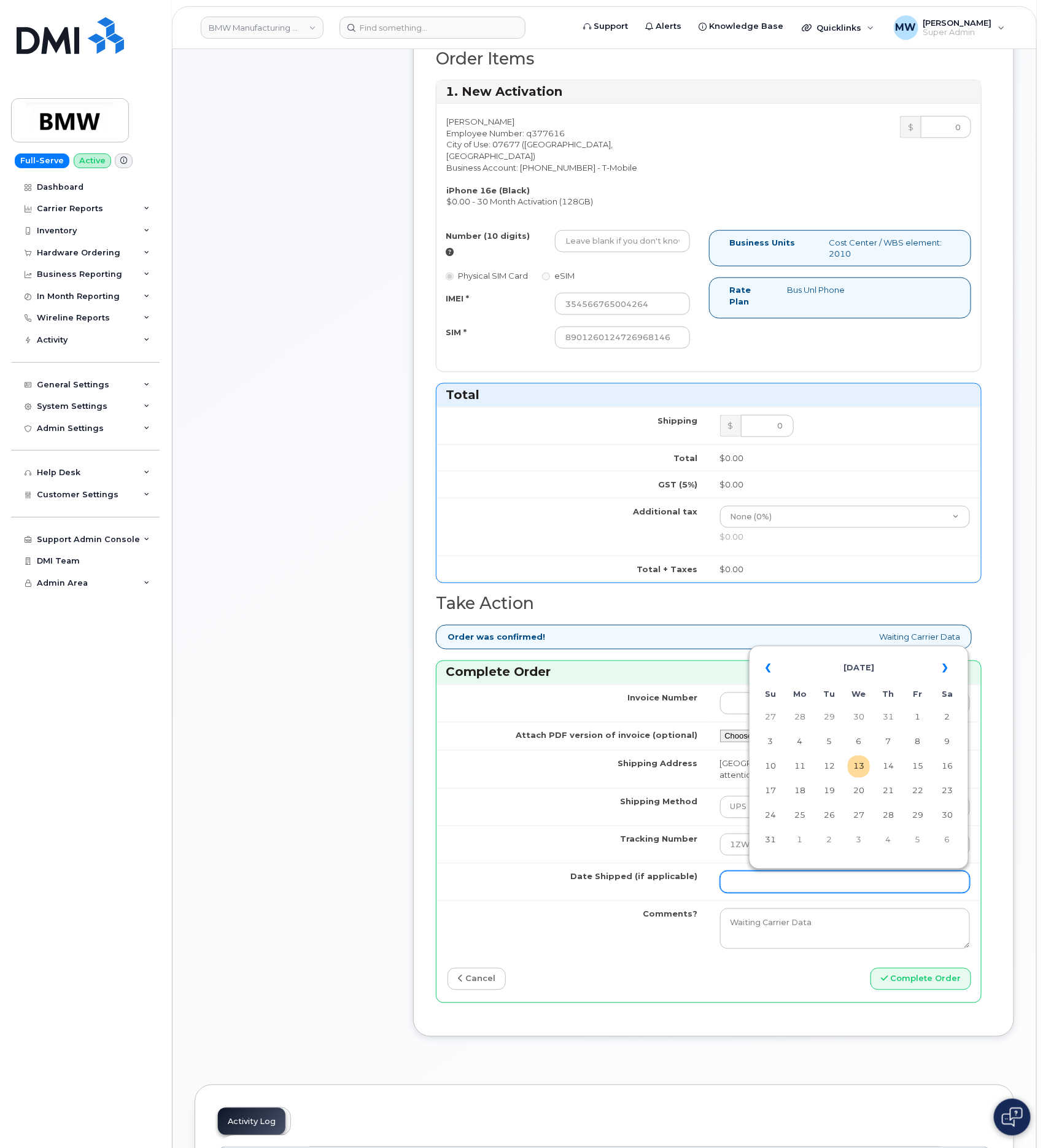
scroll to position [460, 0]
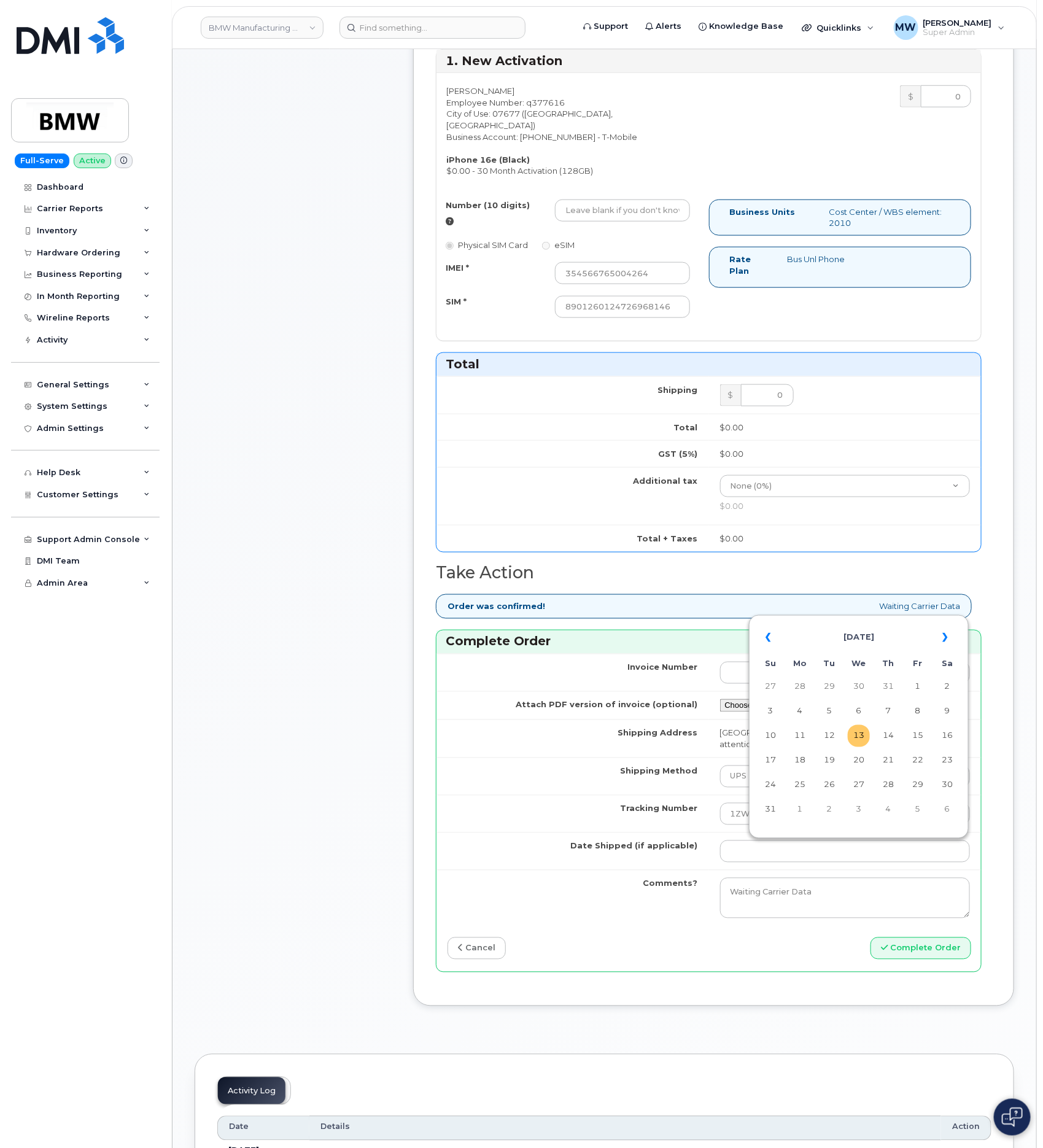
click at [860, 741] on td "13" at bounding box center [858, 736] width 22 height 22
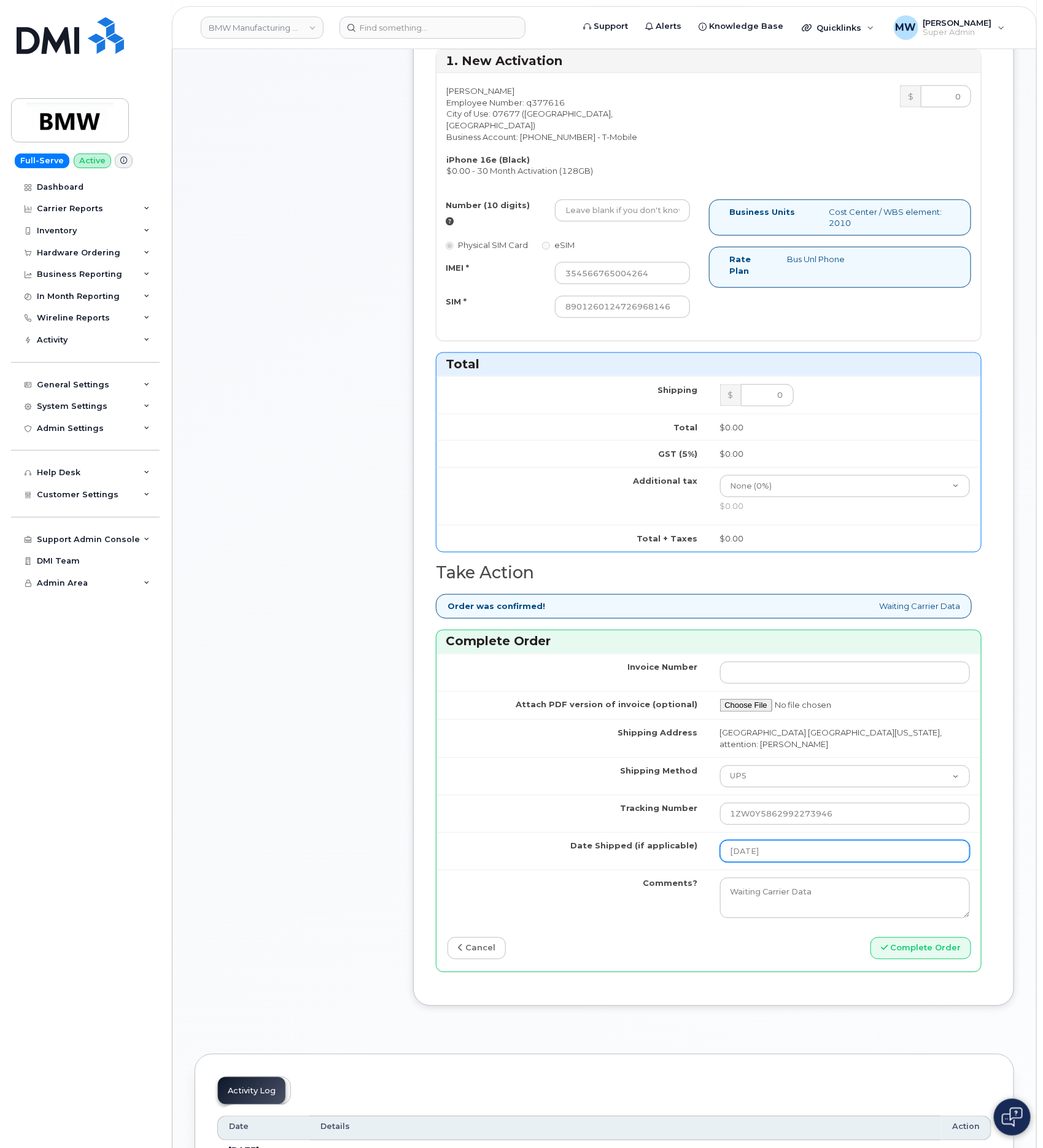
click at [833, 856] on input "2025-08-13" at bounding box center [845, 851] width 251 height 22
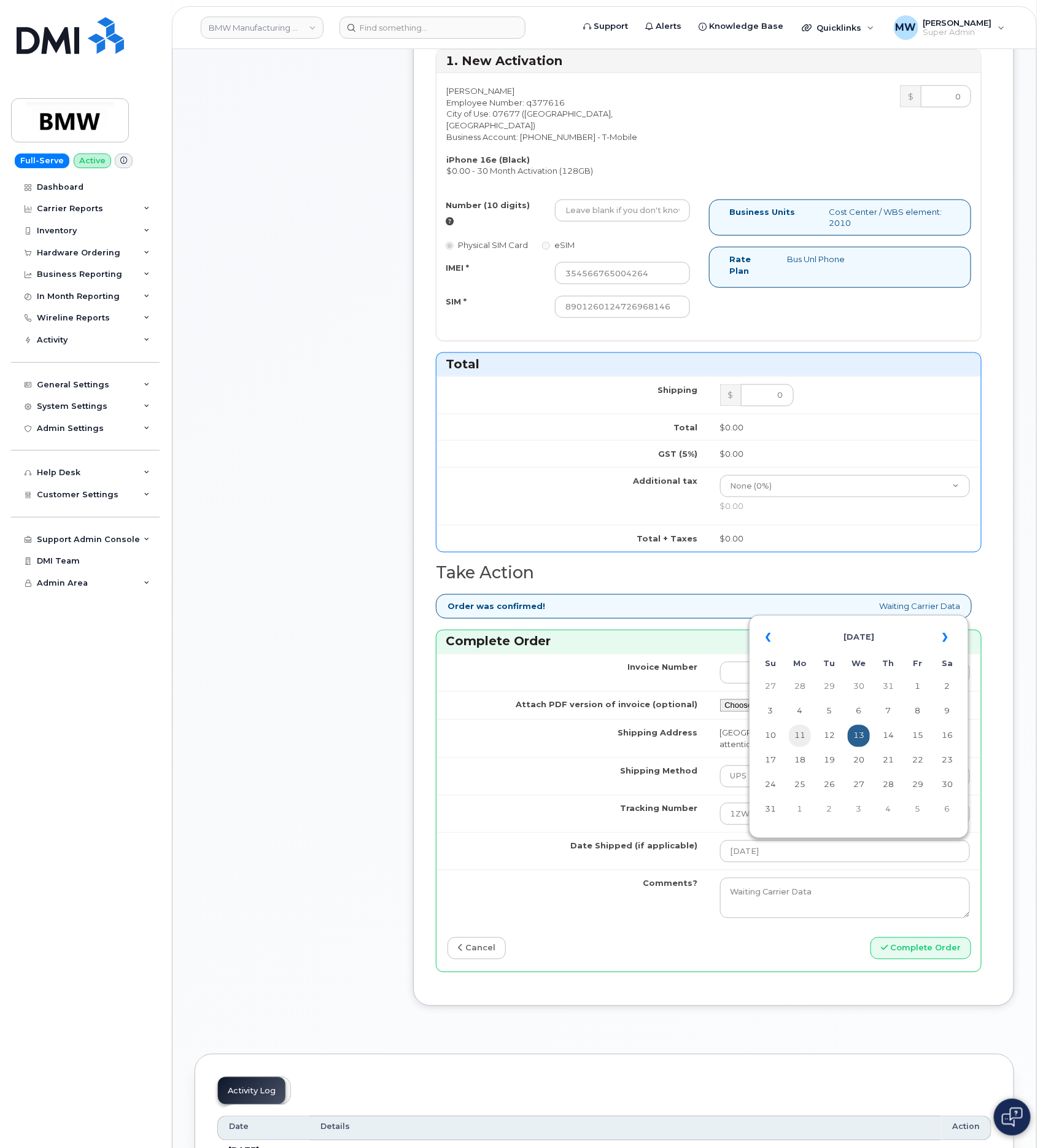
click at [790, 741] on td "11" at bounding box center [799, 736] width 22 height 22
type input "2025-08-11"
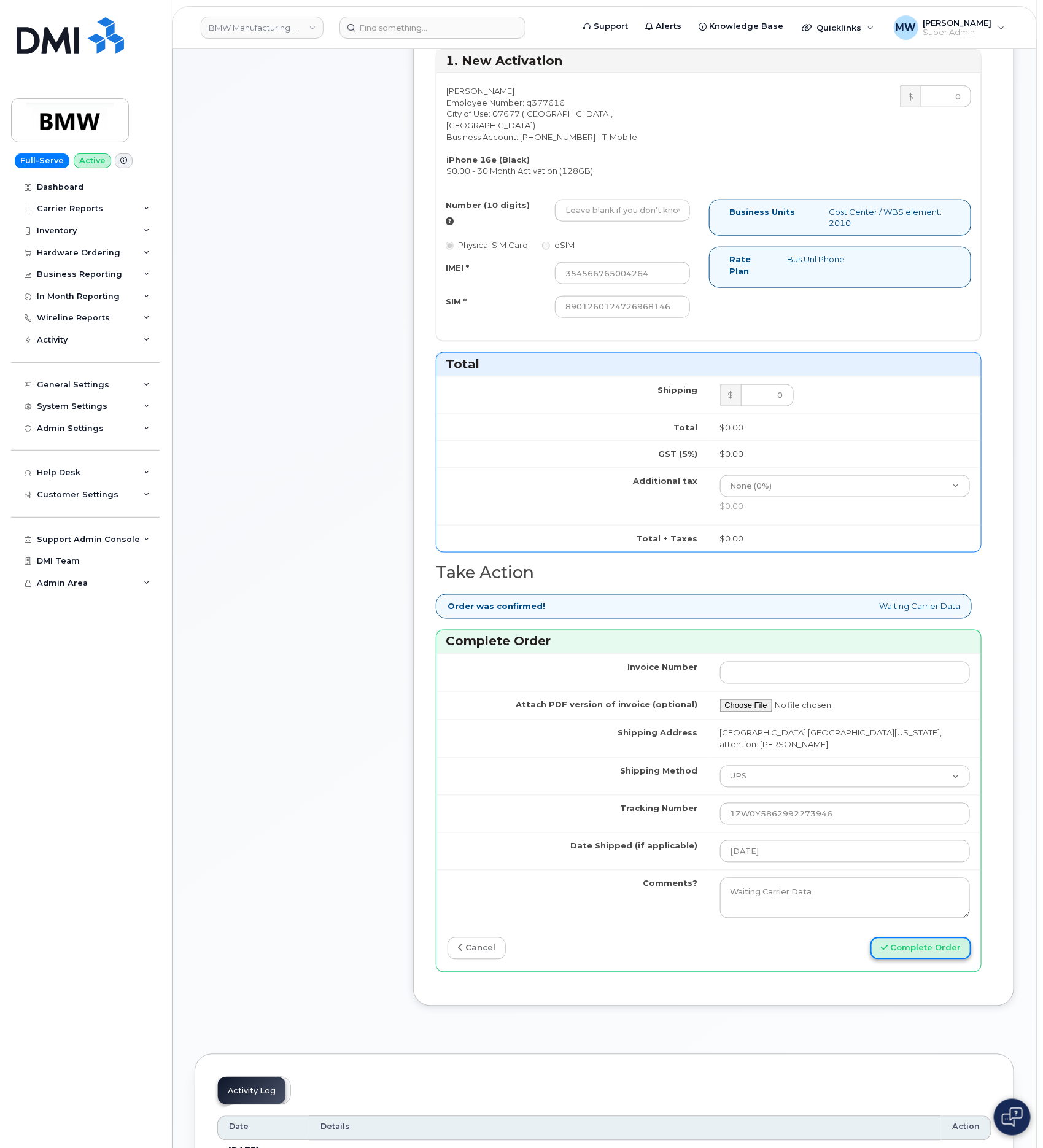
click at [954, 958] on button "Complete Order" at bounding box center [920, 948] width 100 height 23
